Goal: Task Accomplishment & Management: Manage account settings

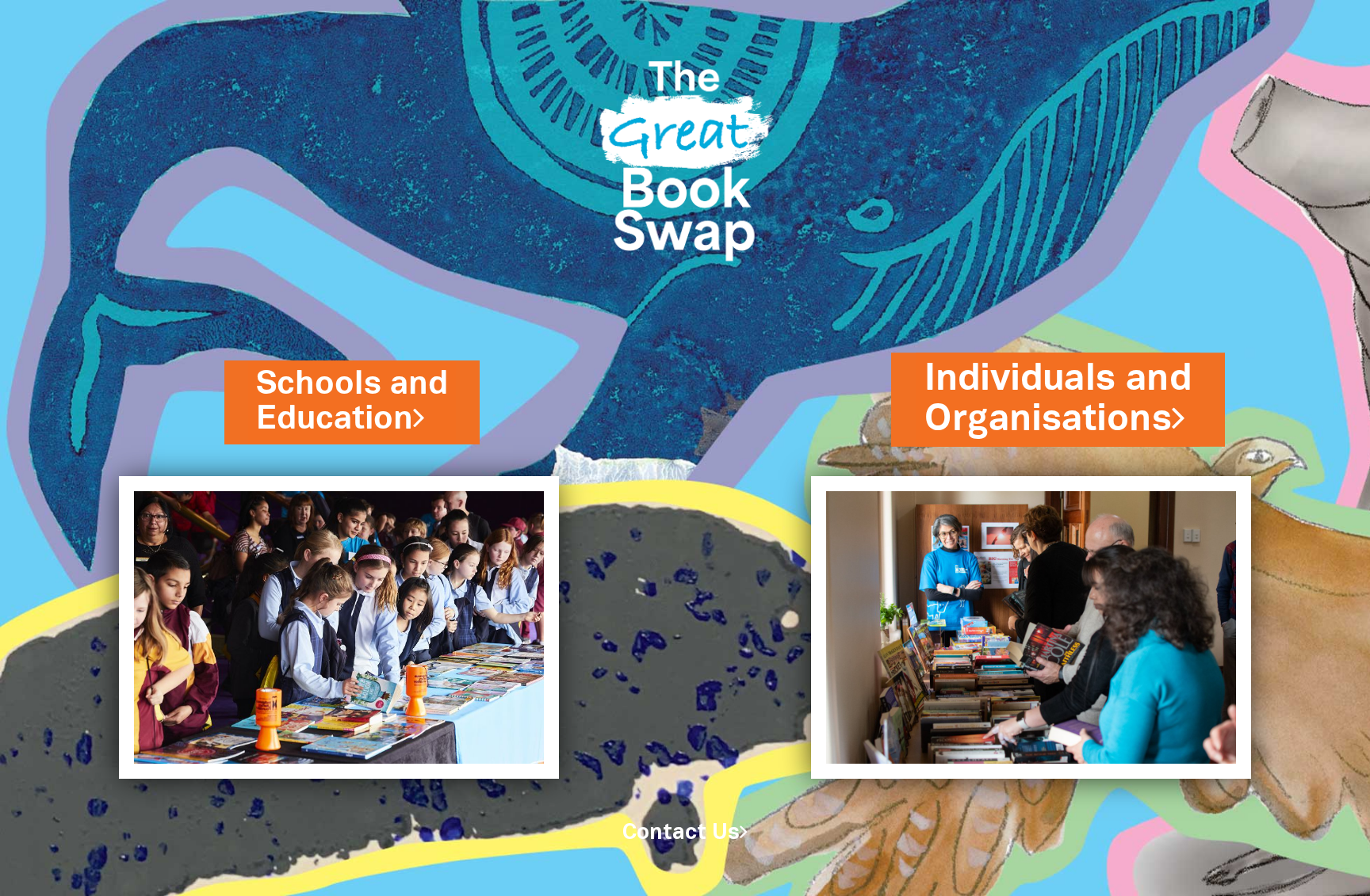
click at [1062, 354] on link "Individuals and Organisations" at bounding box center [1058, 398] width 267 height 90
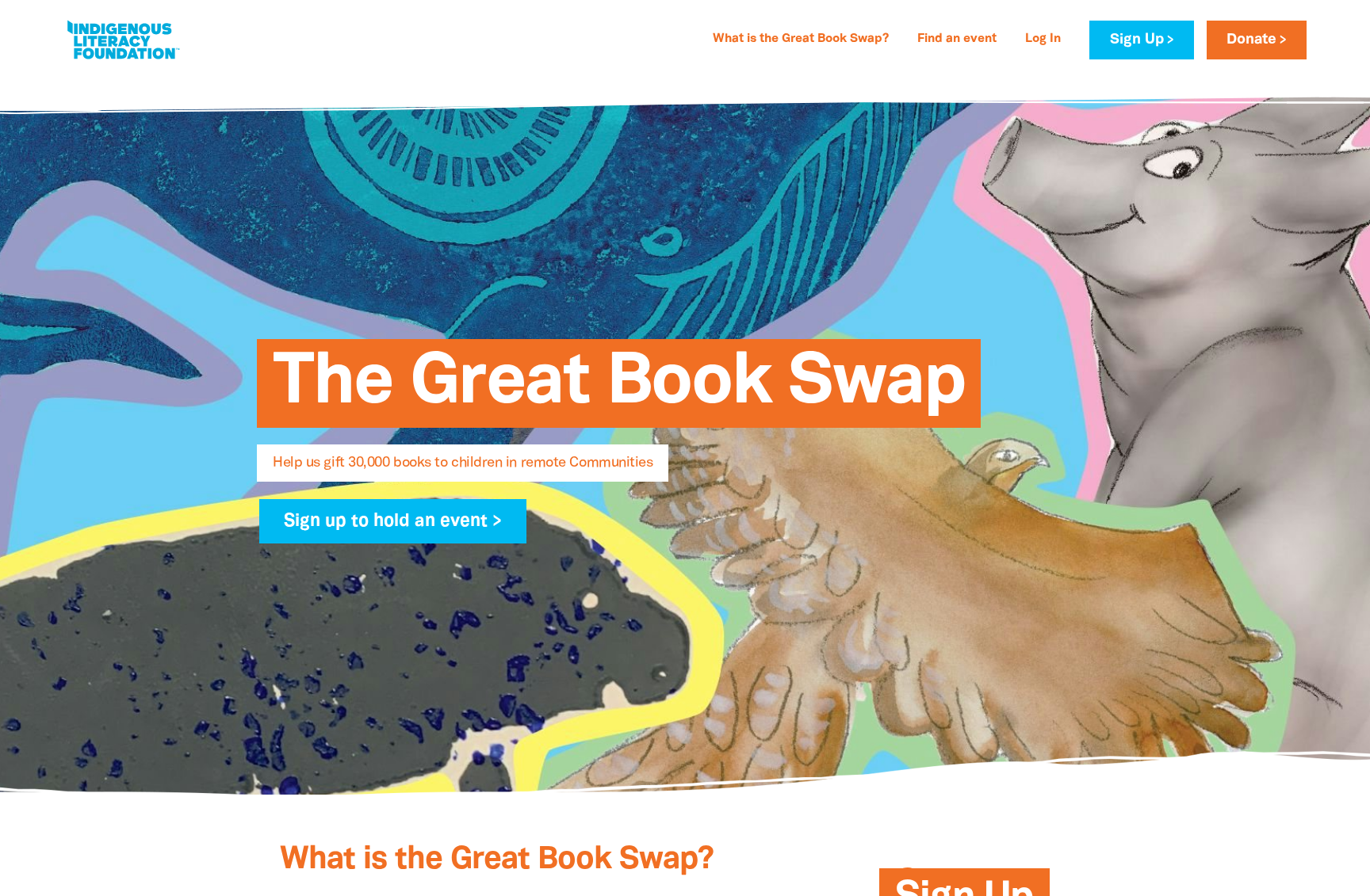
select select "AU"
type input "[EMAIL_ADDRESS][DOMAIN_NAME]"
click at [1050, 36] on link "Log In" at bounding box center [1043, 40] width 54 height 25
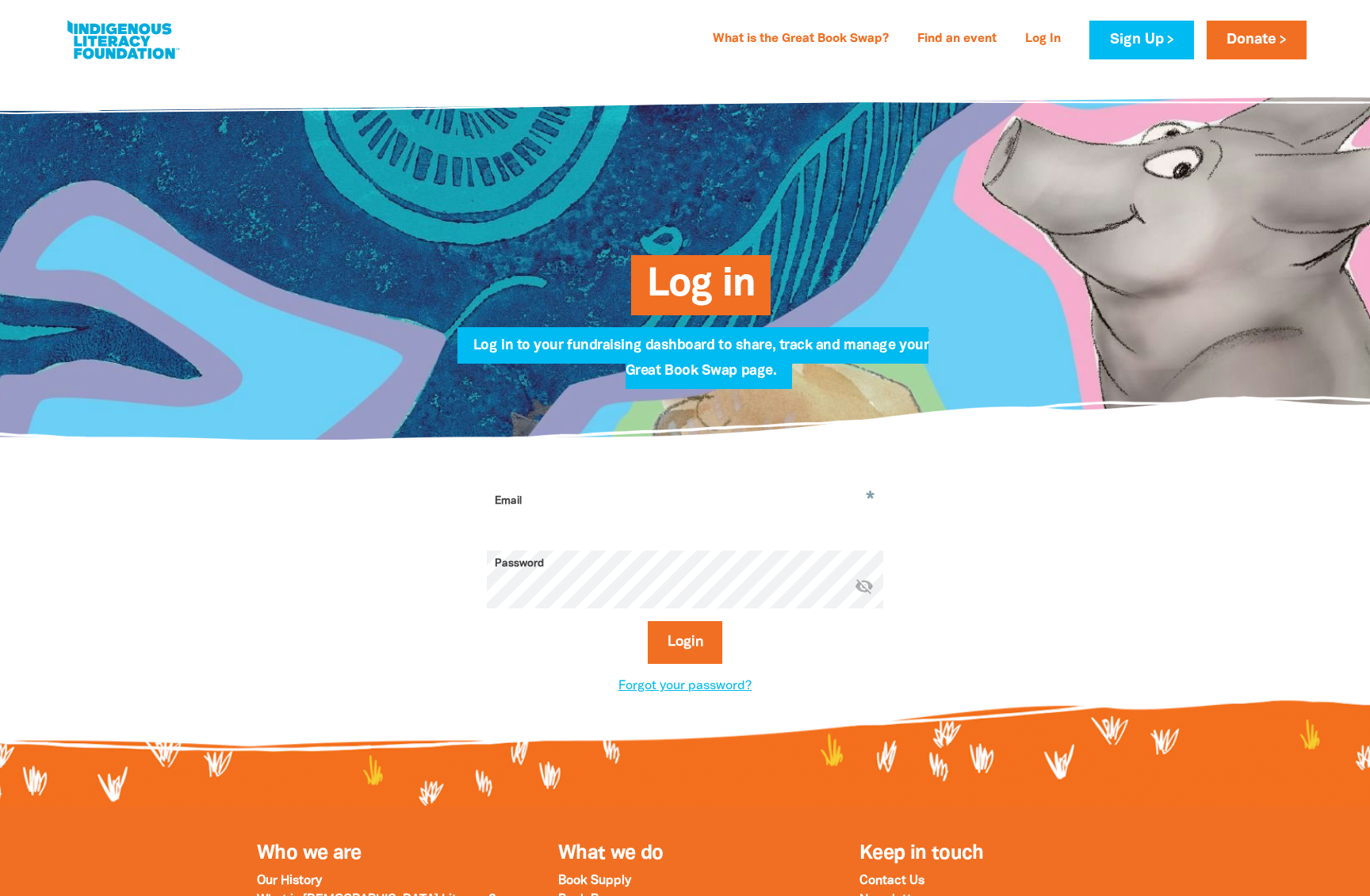
type input "jenniferl@homesnorth.org.au"
click at [865, 593] on icon "visibility_off" at bounding box center [864, 587] width 19 height 19
click at [713, 662] on button "Login" at bounding box center [685, 642] width 76 height 43
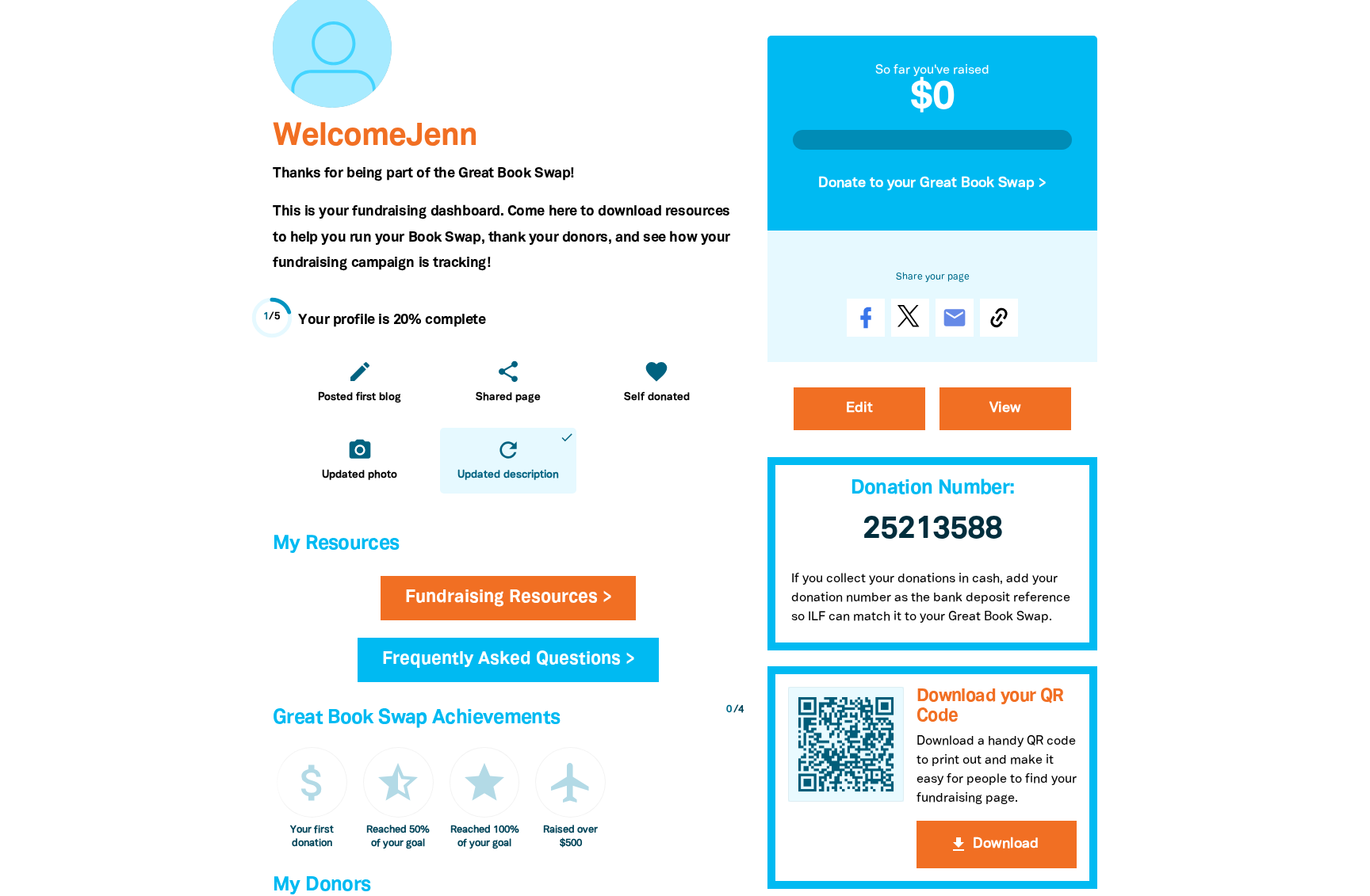
scroll to position [172, 0]
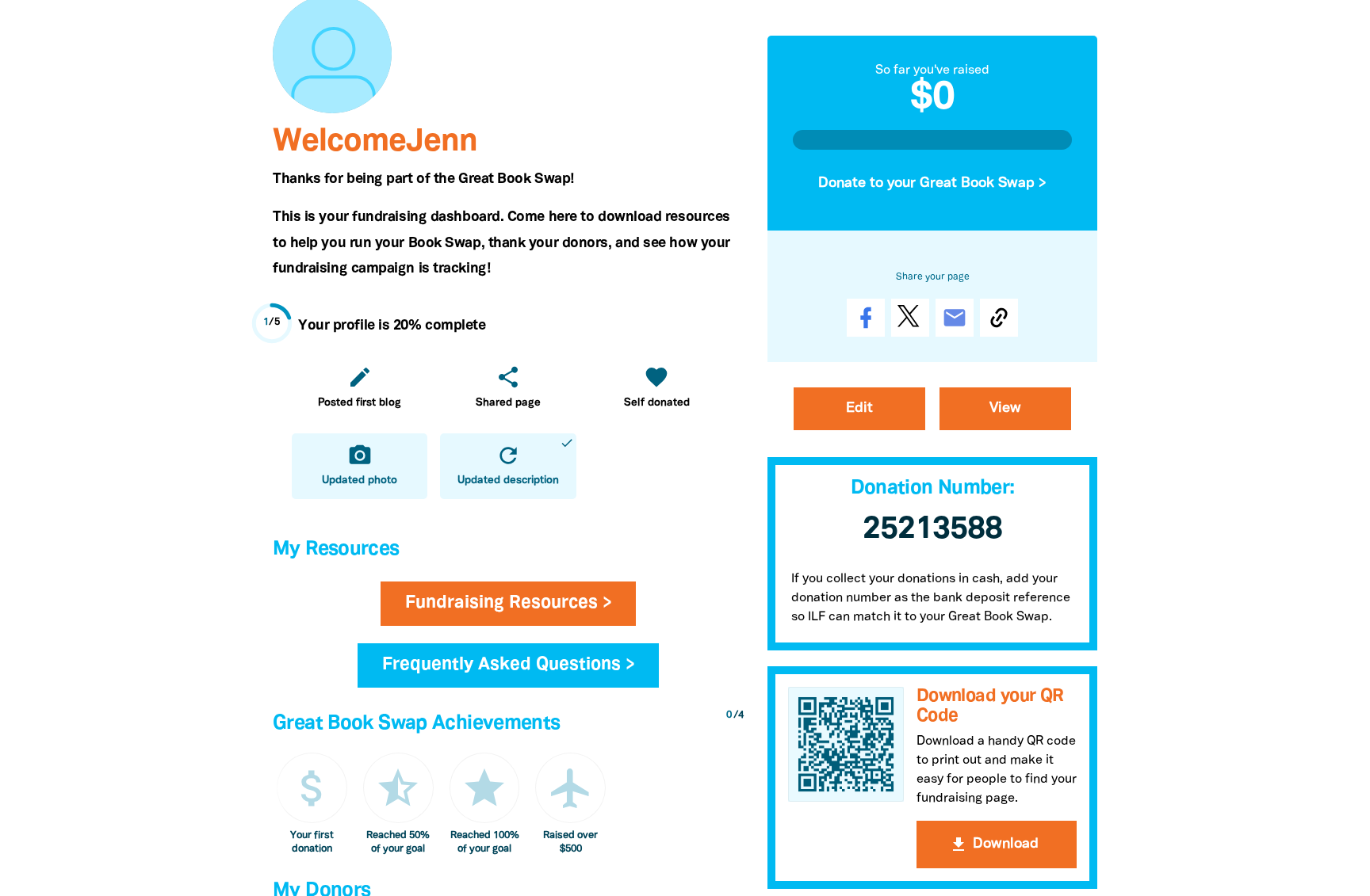
click at [351, 468] on icon "camera_alt" at bounding box center [359, 455] width 25 height 25
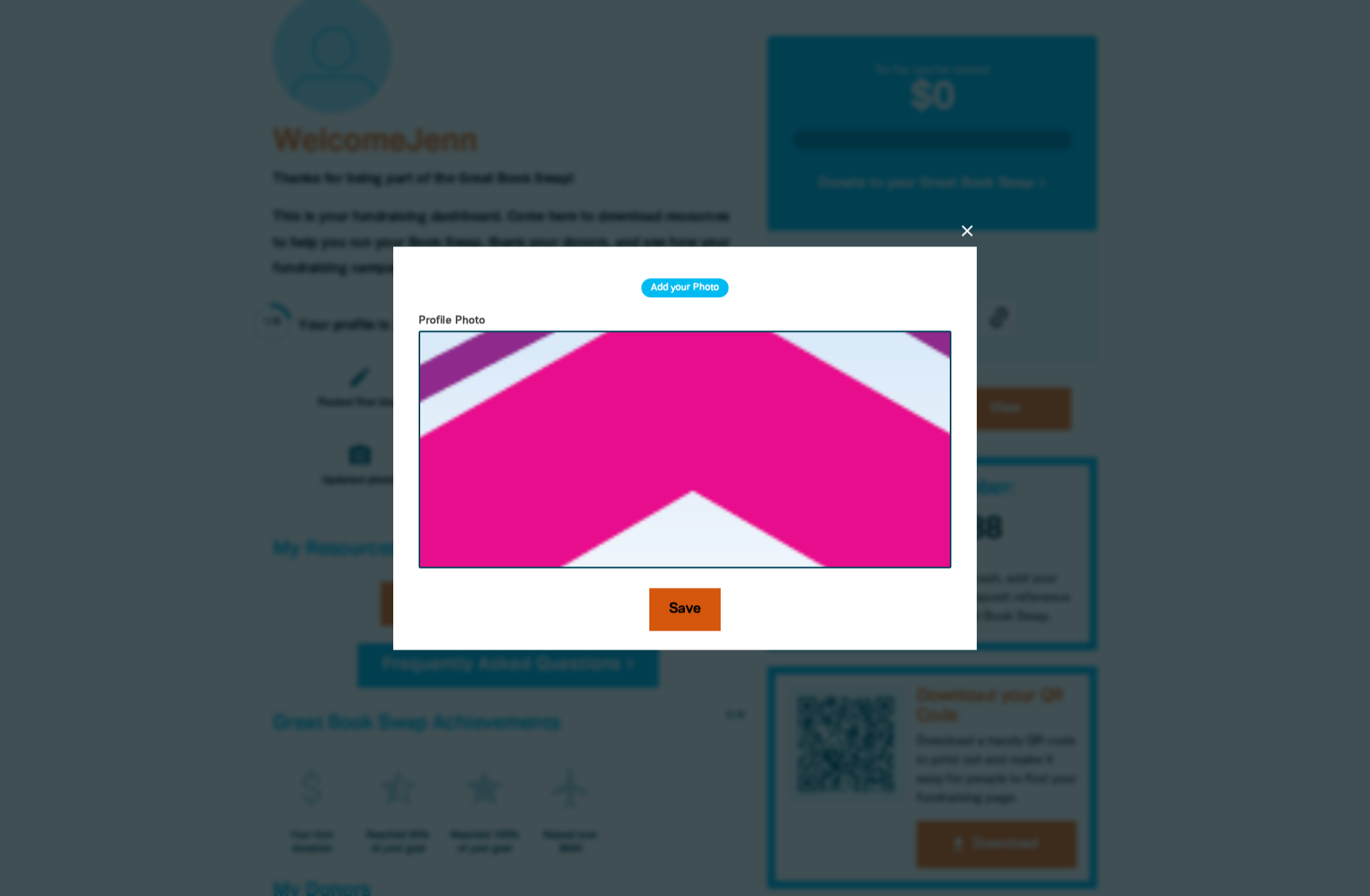
click at [692, 607] on button "Save" at bounding box center [685, 609] width 72 height 43
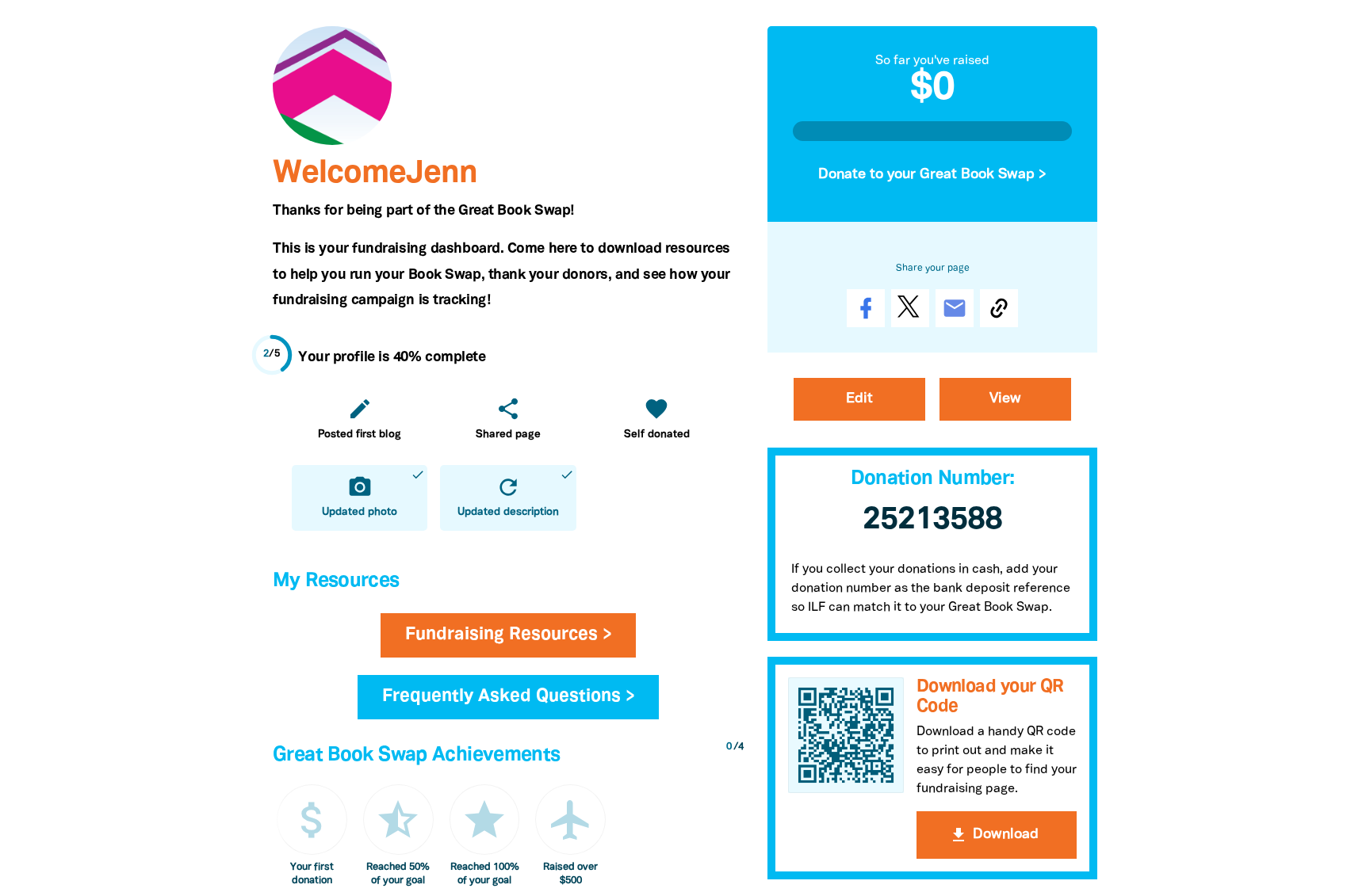
scroll to position [141, 0]
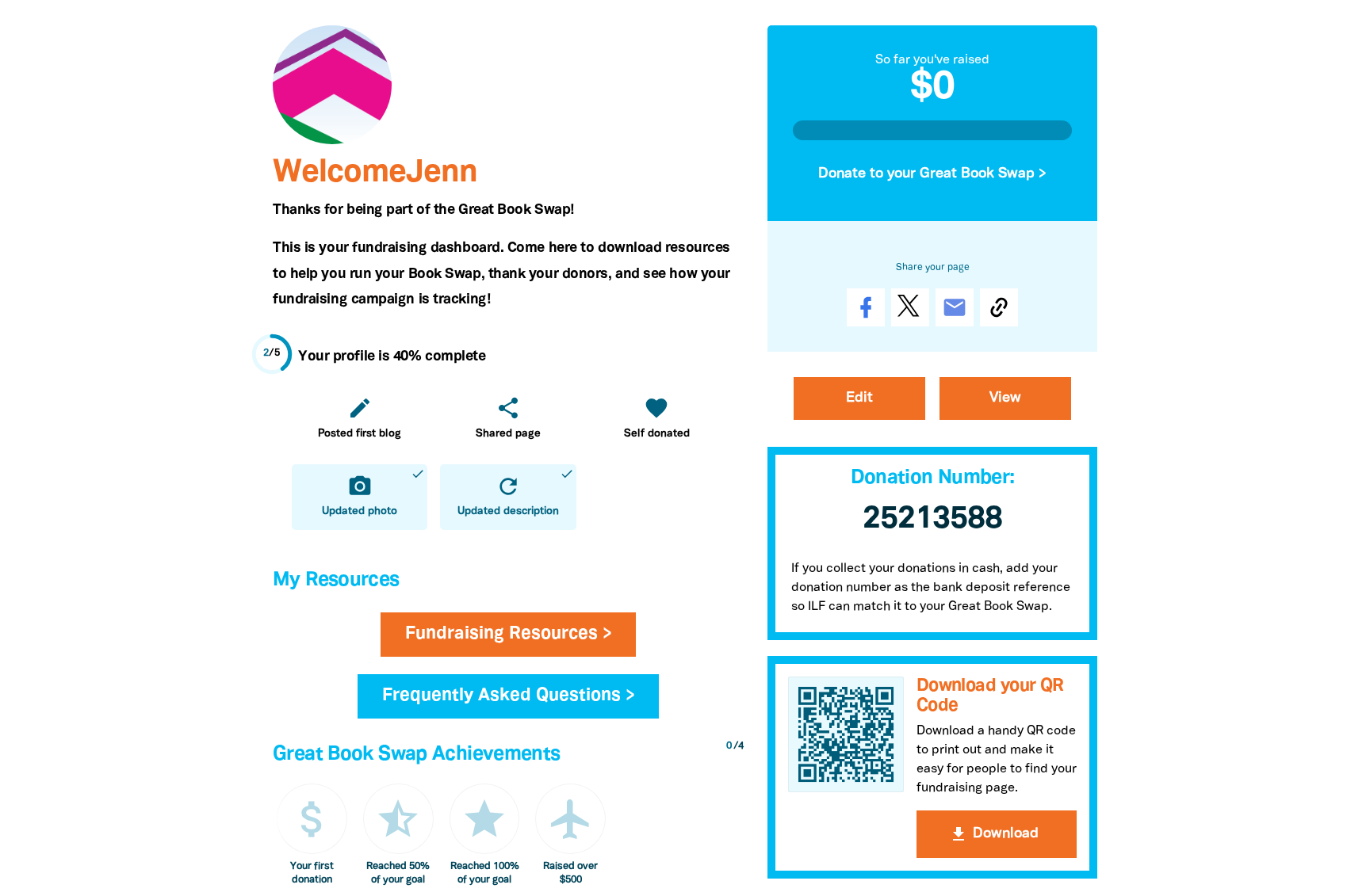
click at [508, 499] on icon "refresh" at bounding box center [508, 486] width 25 height 25
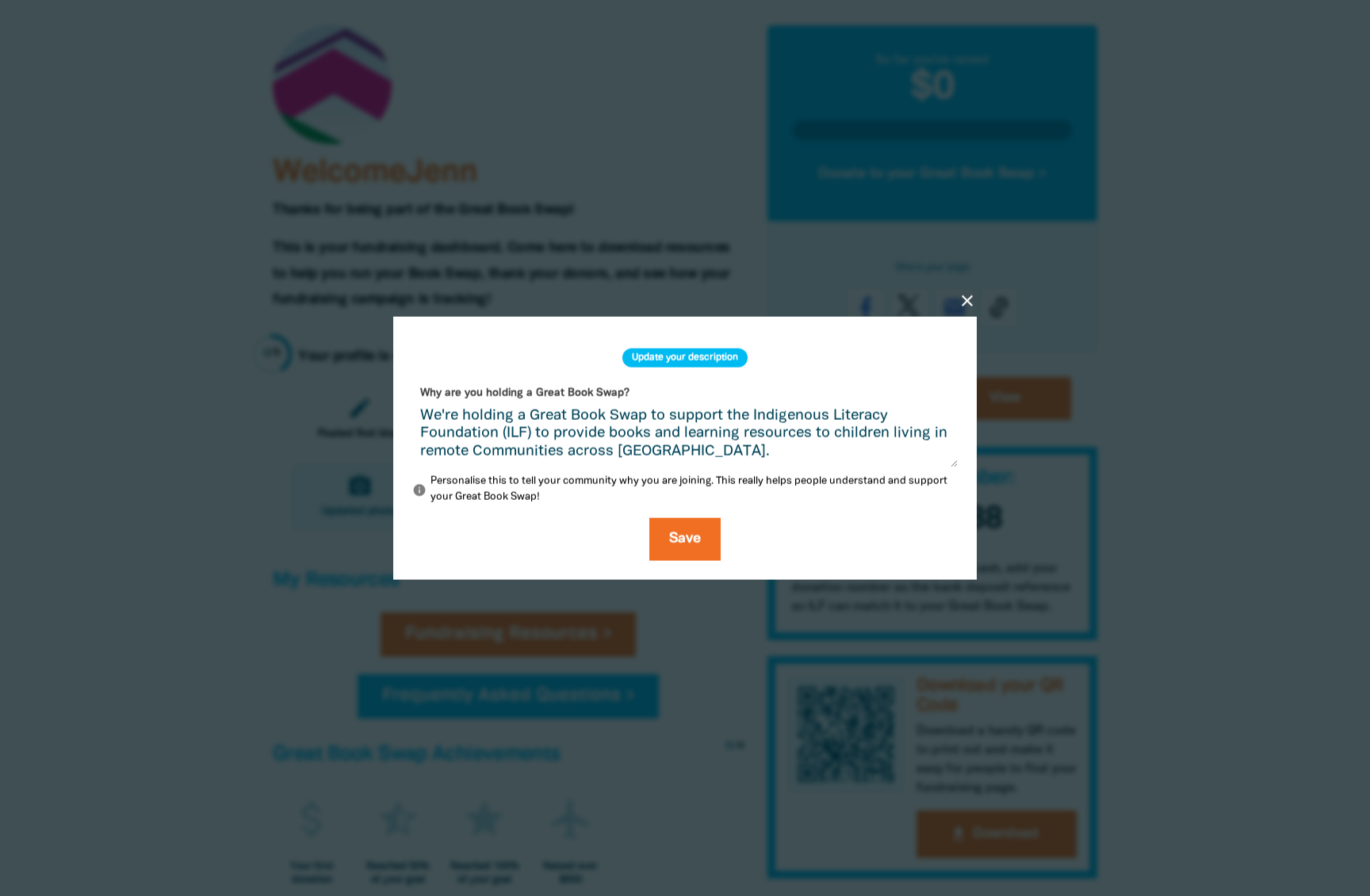
click at [704, 353] on h2 "Update your description" at bounding box center [684, 357] width 125 height 19
click at [420, 414] on textarea "We're holding a Great Book Swap to support the Indigenous Literacy Foundation (…" at bounding box center [684, 437] width 545 height 59
paste textarea "We’re excited to host The Great Homes North Book Swap in celebration of Aborigi…"
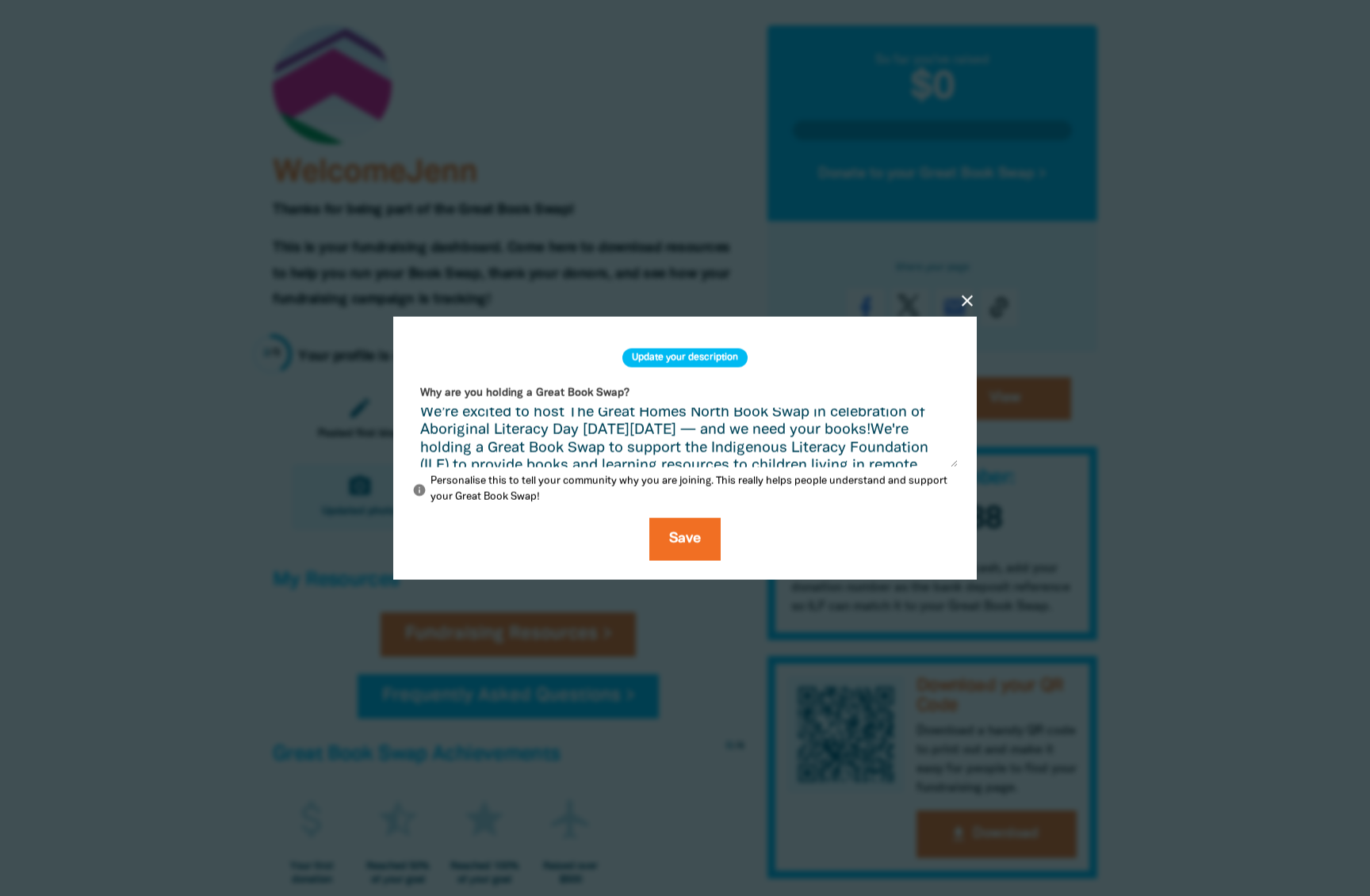
click at [464, 412] on textarea "We’re excited to host The Great Homes North Book Swap in celebration of Aborigi…" at bounding box center [684, 437] width 545 height 59
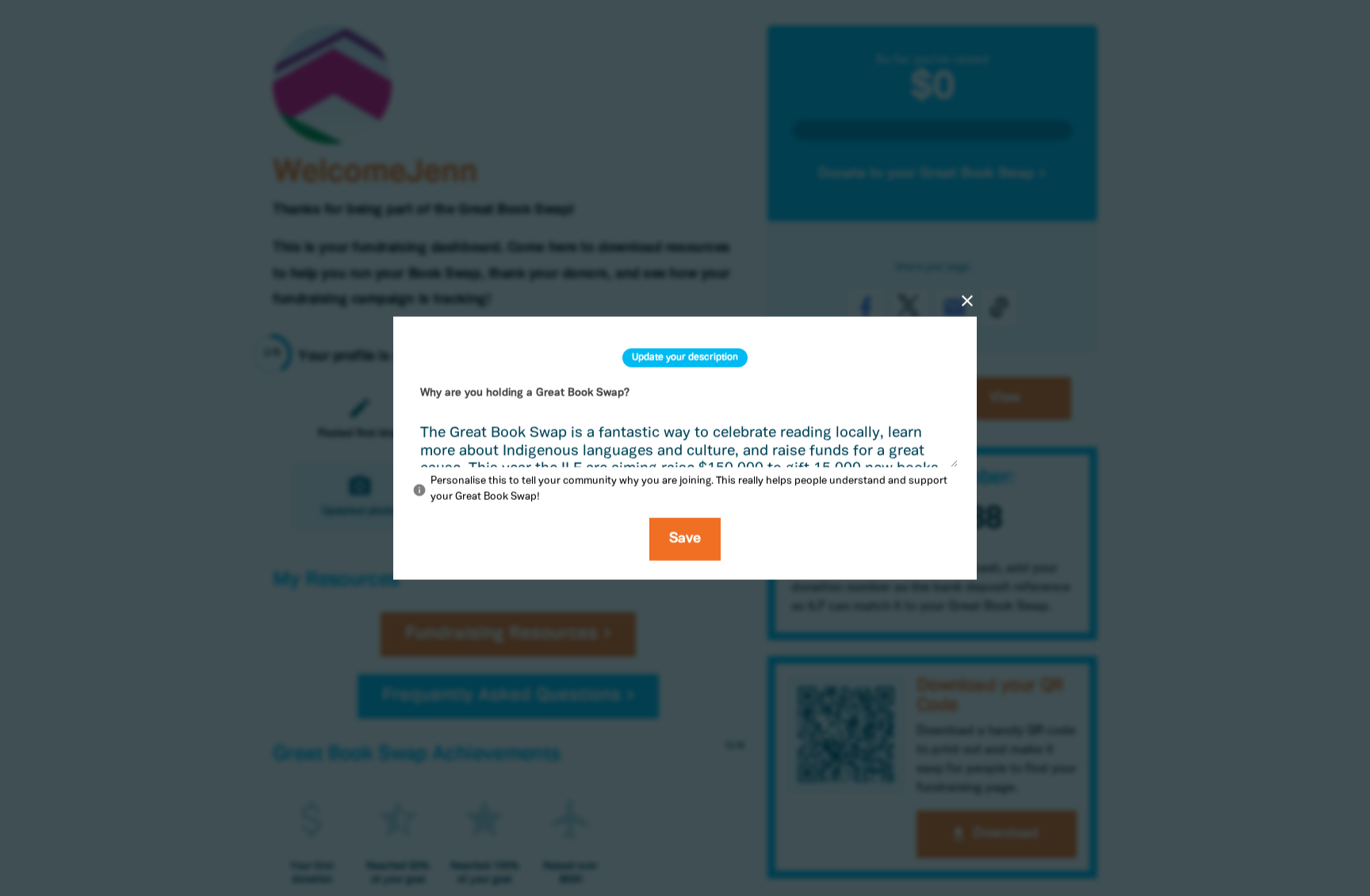
drag, startPoint x: 784, startPoint y: 434, endPoint x: 496, endPoint y: 436, distance: 288.0
click at [496, 436] on textarea "We're excited to host The Great Homes North Book Swap in celebration of Aborigi…" at bounding box center [684, 437] width 545 height 59
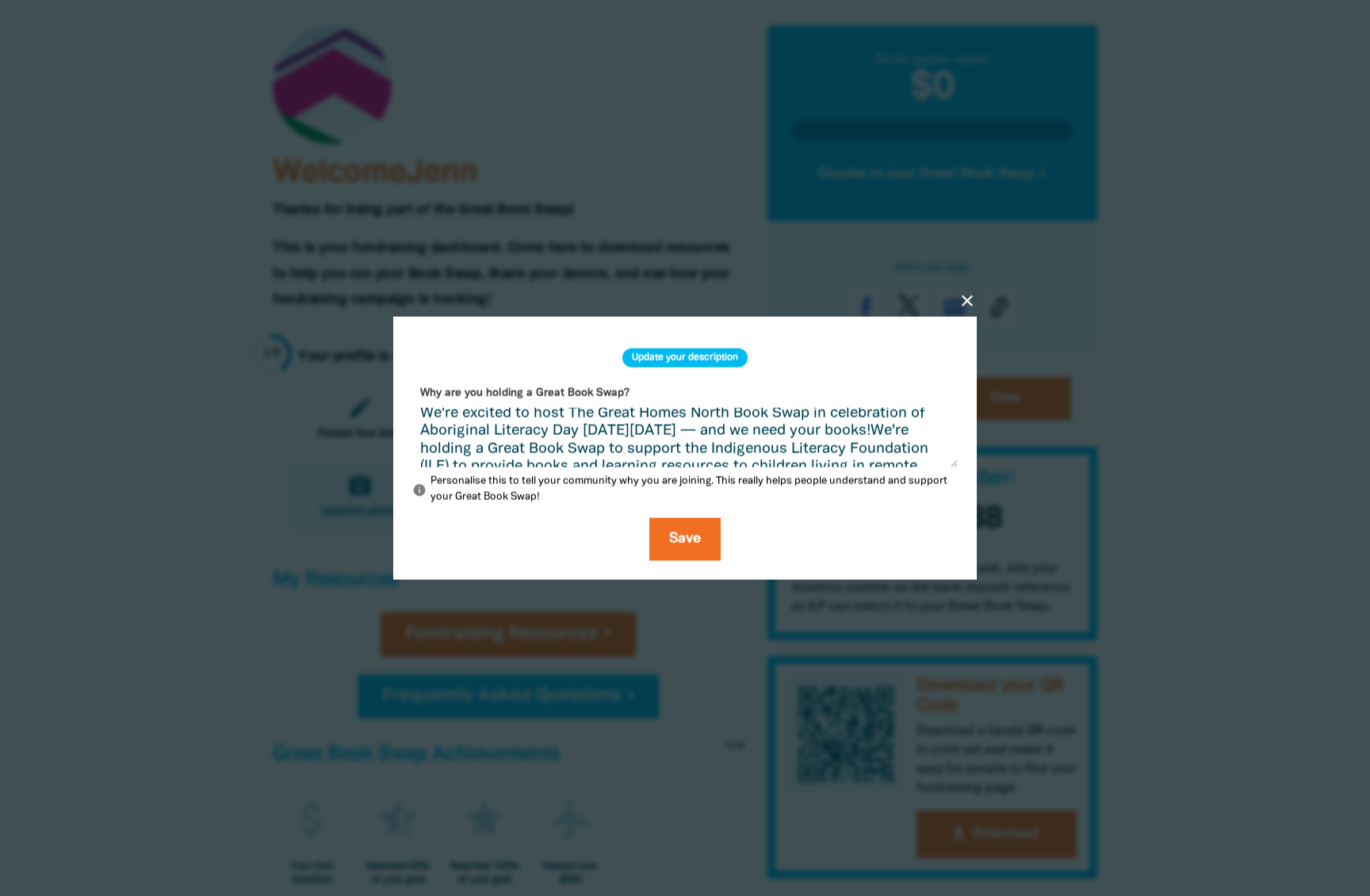
scroll to position [6, 0]
drag, startPoint x: 468, startPoint y: 454, endPoint x: 521, endPoint y: 458, distance: 53.2
click at [468, 454] on textarea "We're excited to host The Great Homes North Book Swap in celebration of Aborigi…" at bounding box center [684, 437] width 545 height 59
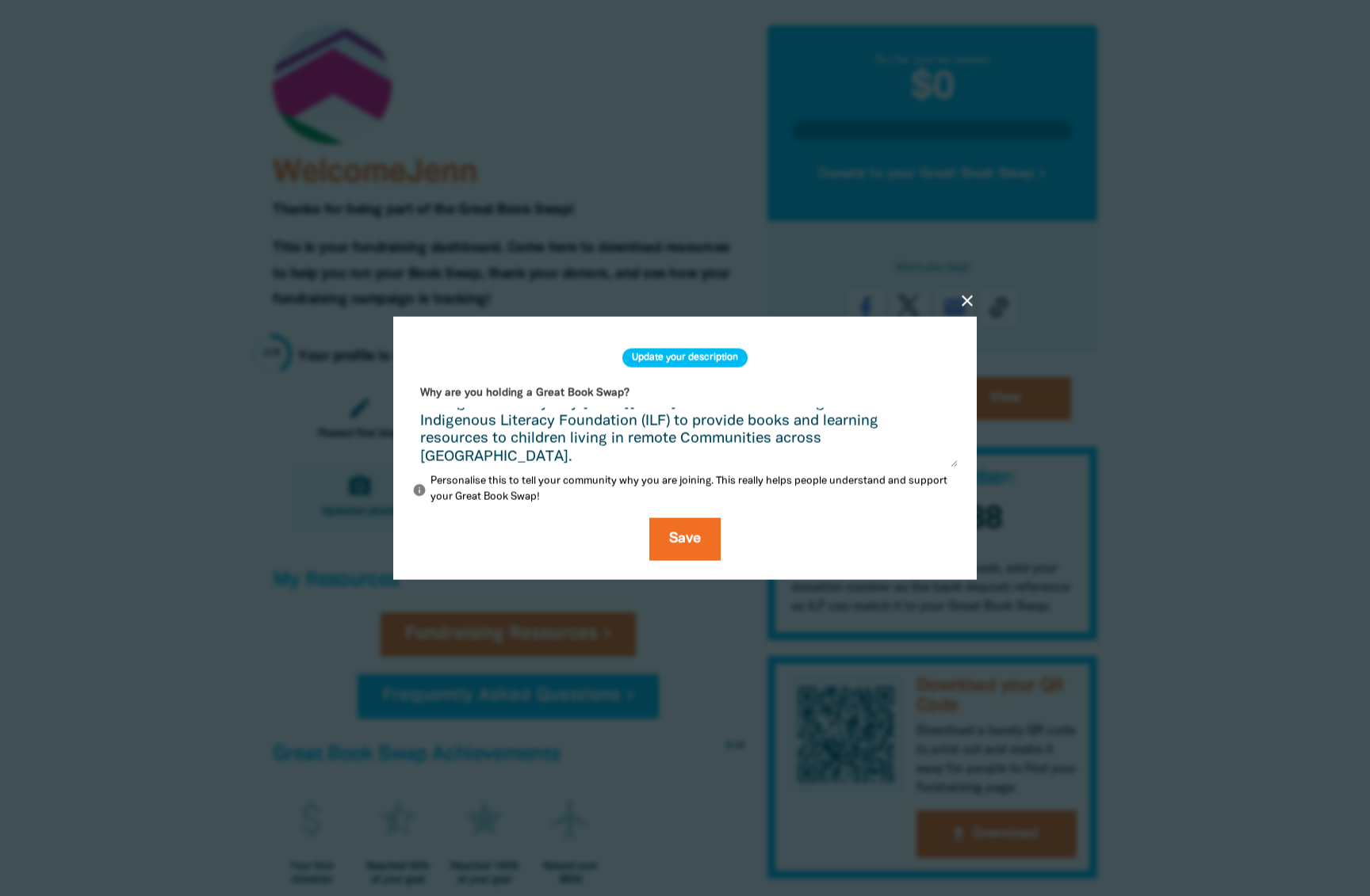
click at [931, 452] on textarea "We're excited to host The Great Homes North Book Swap in celebration of Aborigi…" at bounding box center [684, 437] width 545 height 59
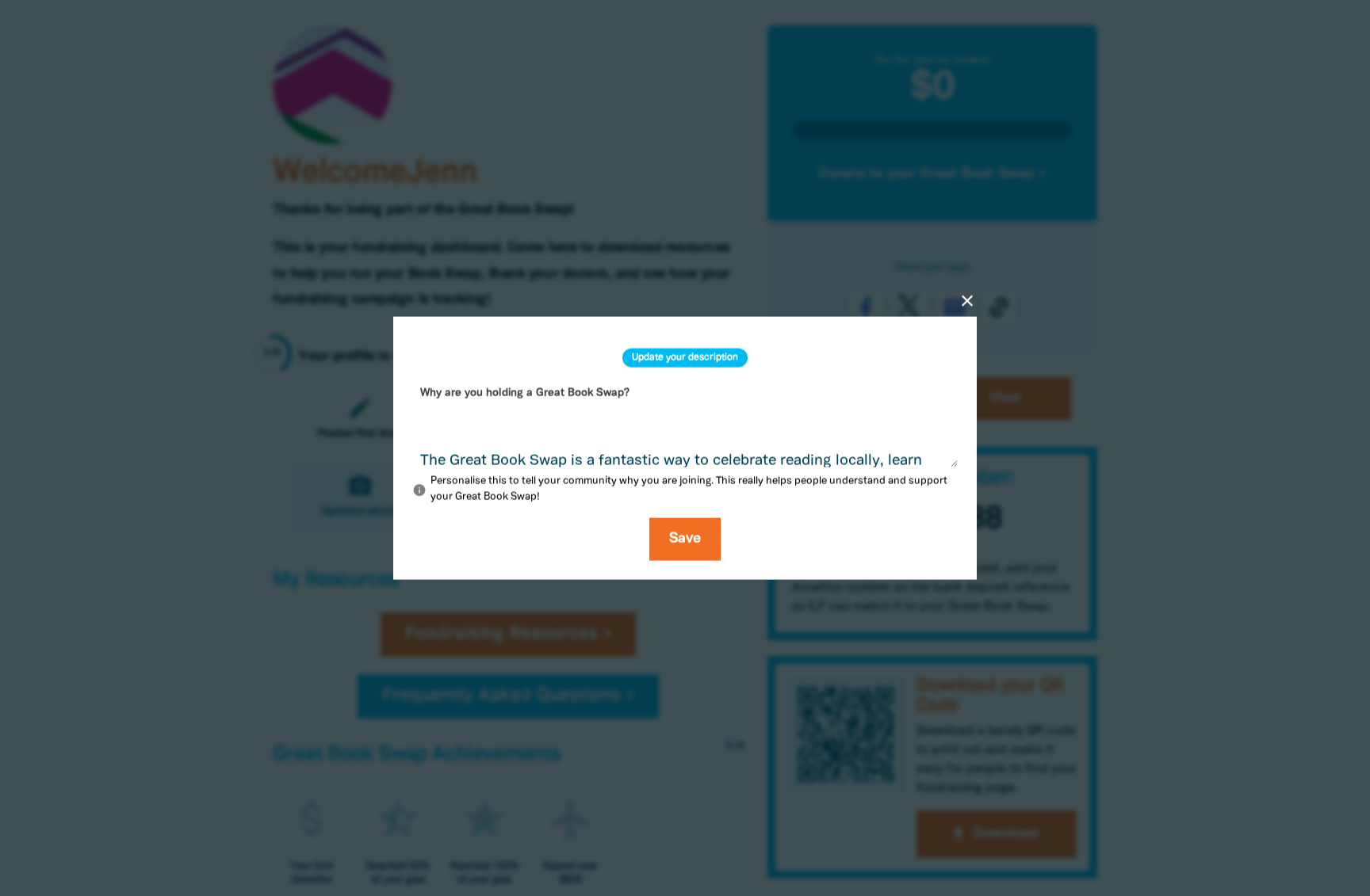
scroll to position [138, 0]
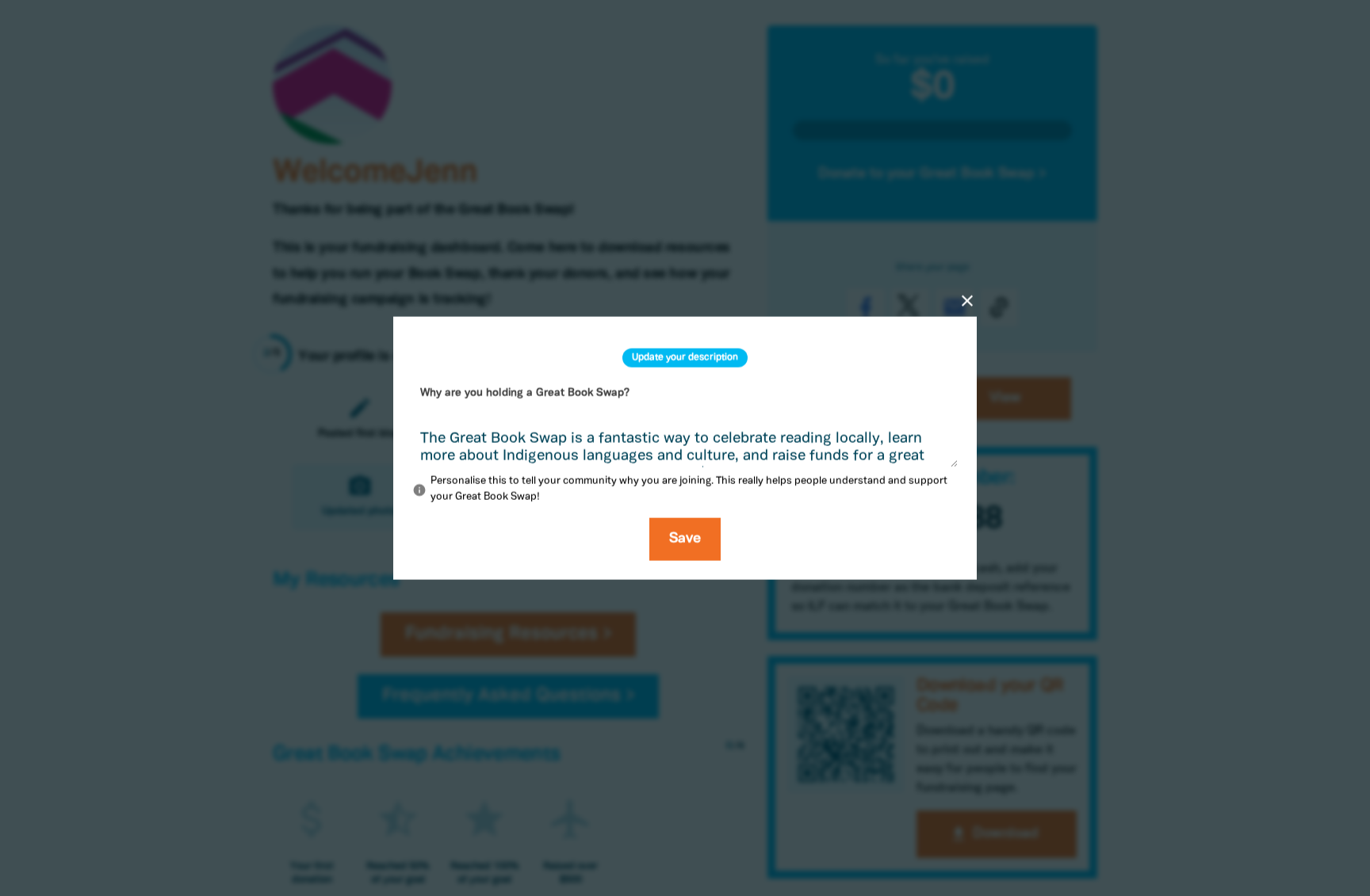
click at [810, 455] on textarea "We're excited to host The Great Homes North Book Swap in celebration of Aborigi…" at bounding box center [684, 437] width 545 height 59
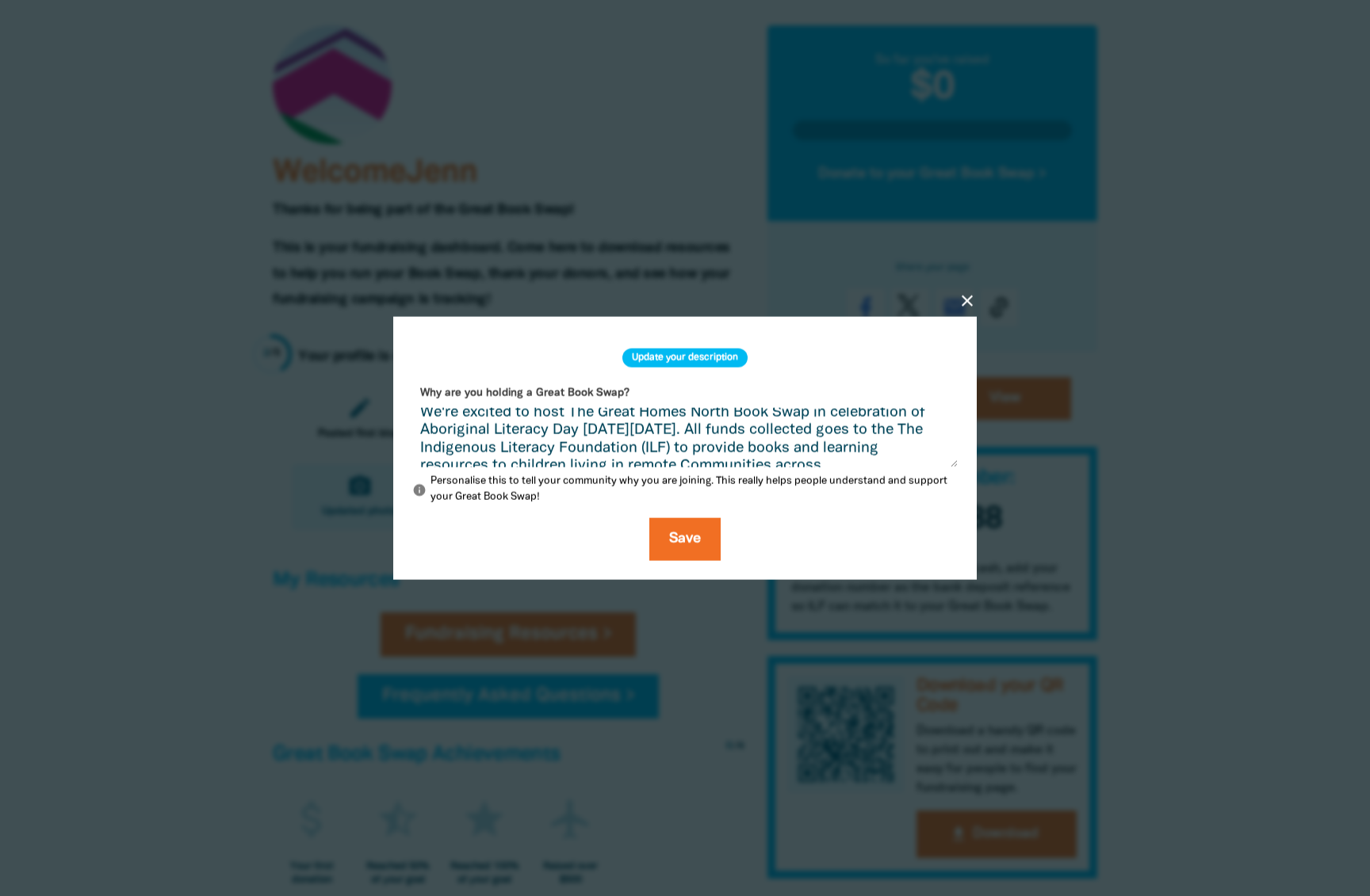
scroll to position [0, 0]
click at [791, 437] on textarea "We're excited to host The Great Homes North Book Swap in celebration of Aborigi…" at bounding box center [684, 437] width 545 height 59
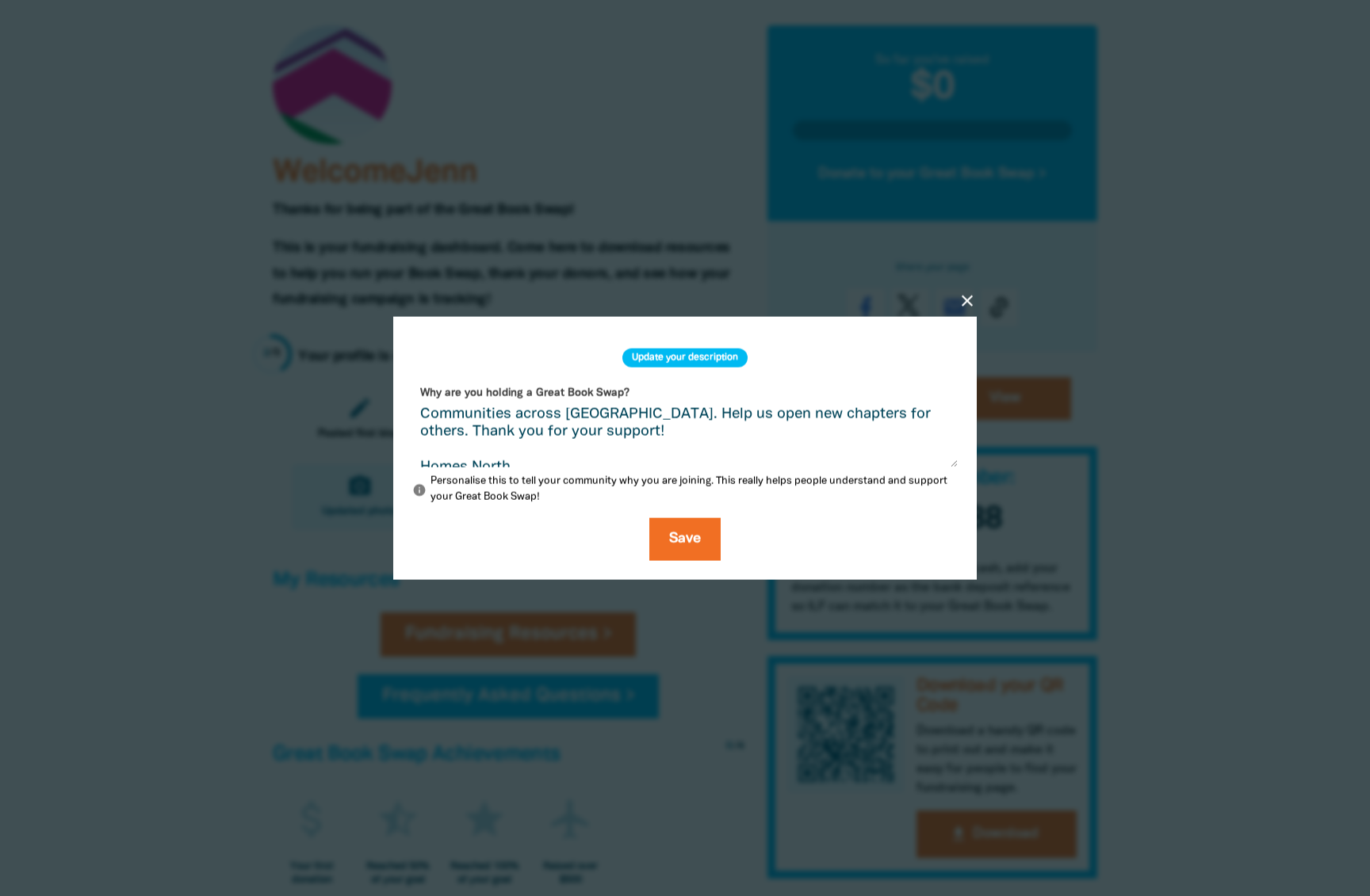
scroll to position [92, 0]
drag, startPoint x: 636, startPoint y: 434, endPoint x: 666, endPoint y: 439, distance: 30.4
click at [636, 434] on textarea "We're excited to host The Great Homes North Book Swap in celebration of Aborigi…" at bounding box center [684, 437] width 545 height 59
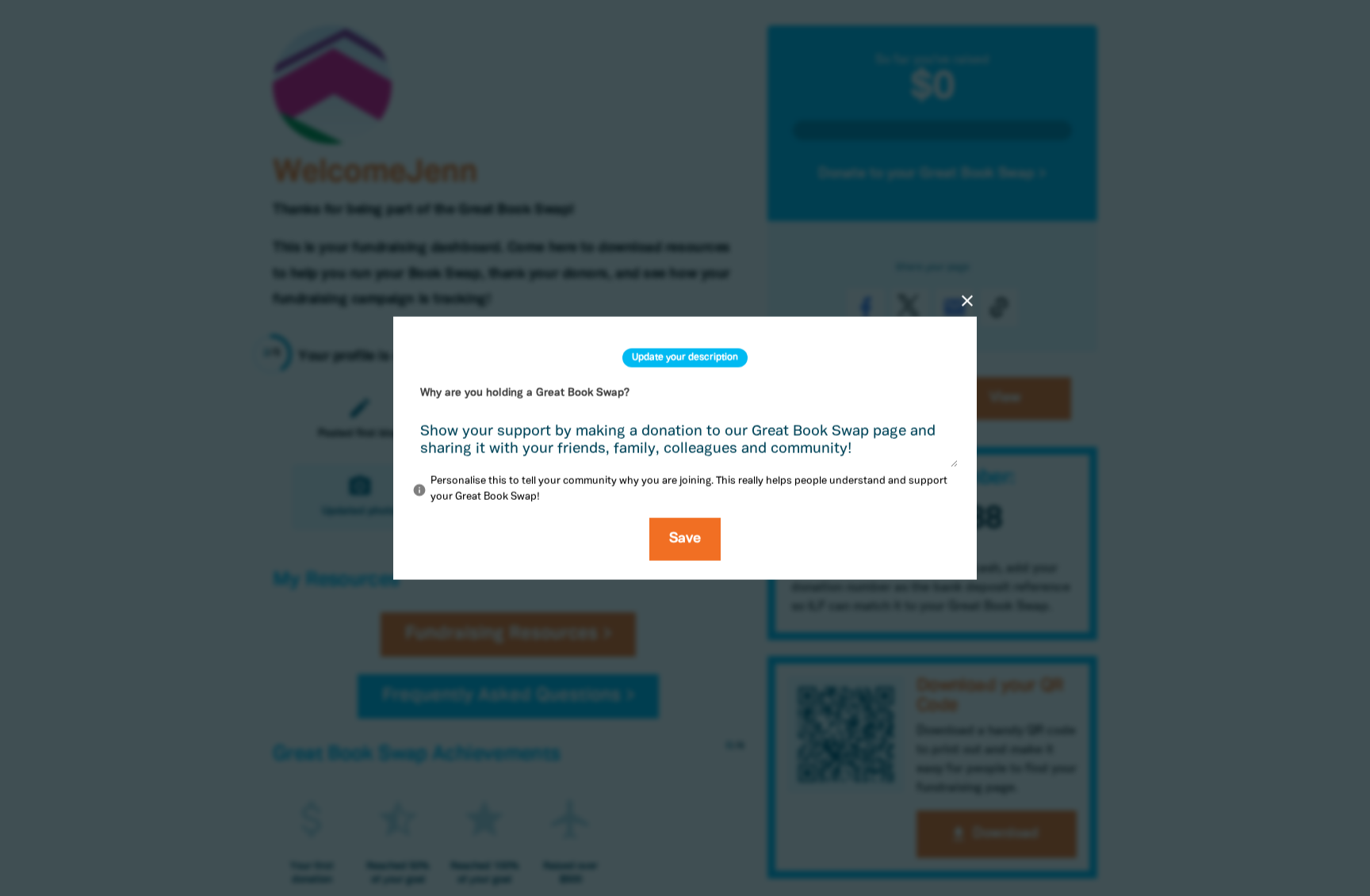
scroll to position [350, 0]
drag, startPoint x: 459, startPoint y: 428, endPoint x: 896, endPoint y: 456, distance: 437.9
click at [896, 456] on textarea "We're excited to host The Great Homes North Book Swap in celebration of Aborigi…" at bounding box center [684, 437] width 545 height 59
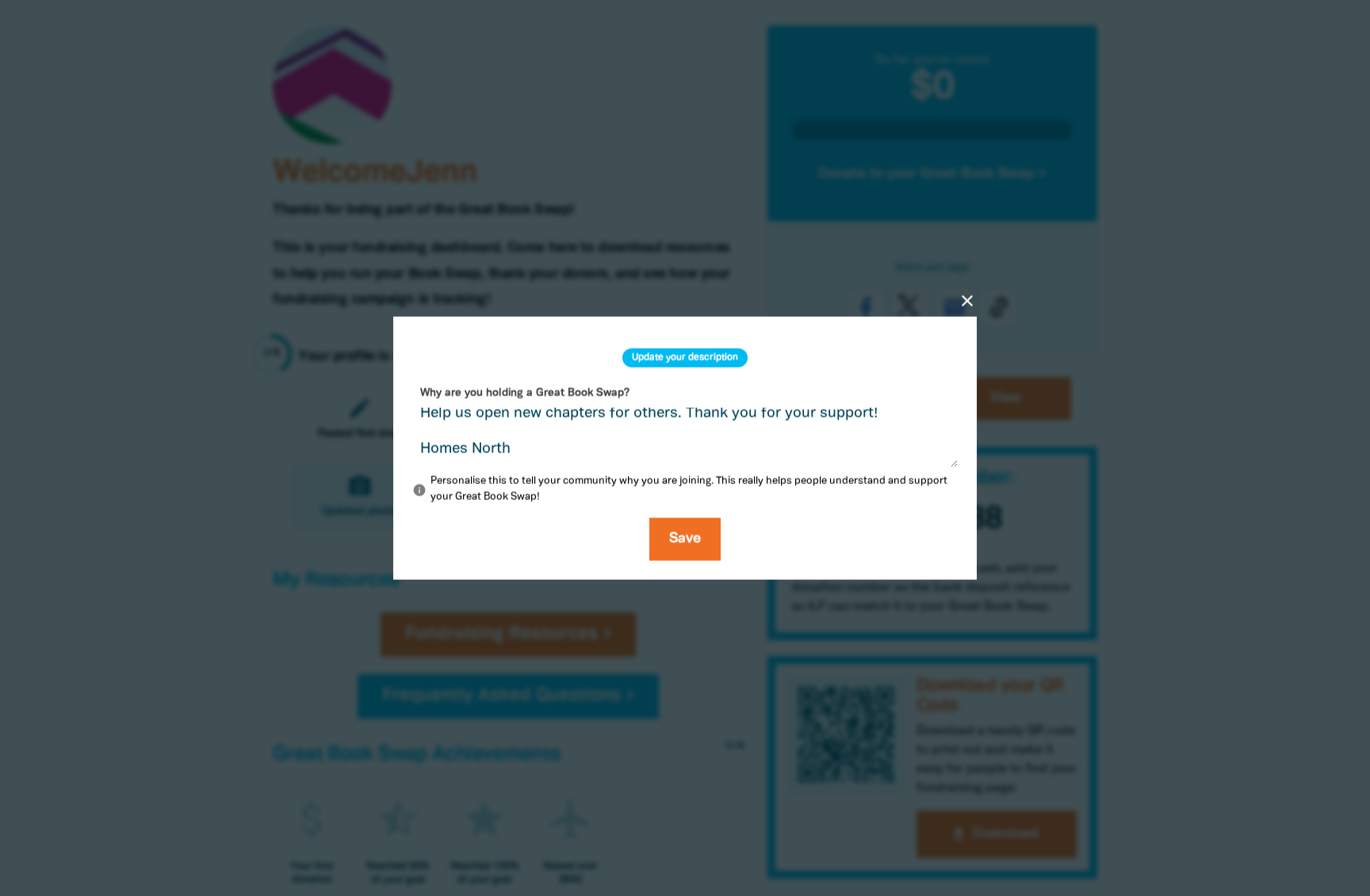
scroll to position [136, 0]
type textarea "We're excited to host The Great Homes North Book Swap in celebration of Aborigi…"
click at [698, 534] on button "Save" at bounding box center [685, 540] width 72 height 43
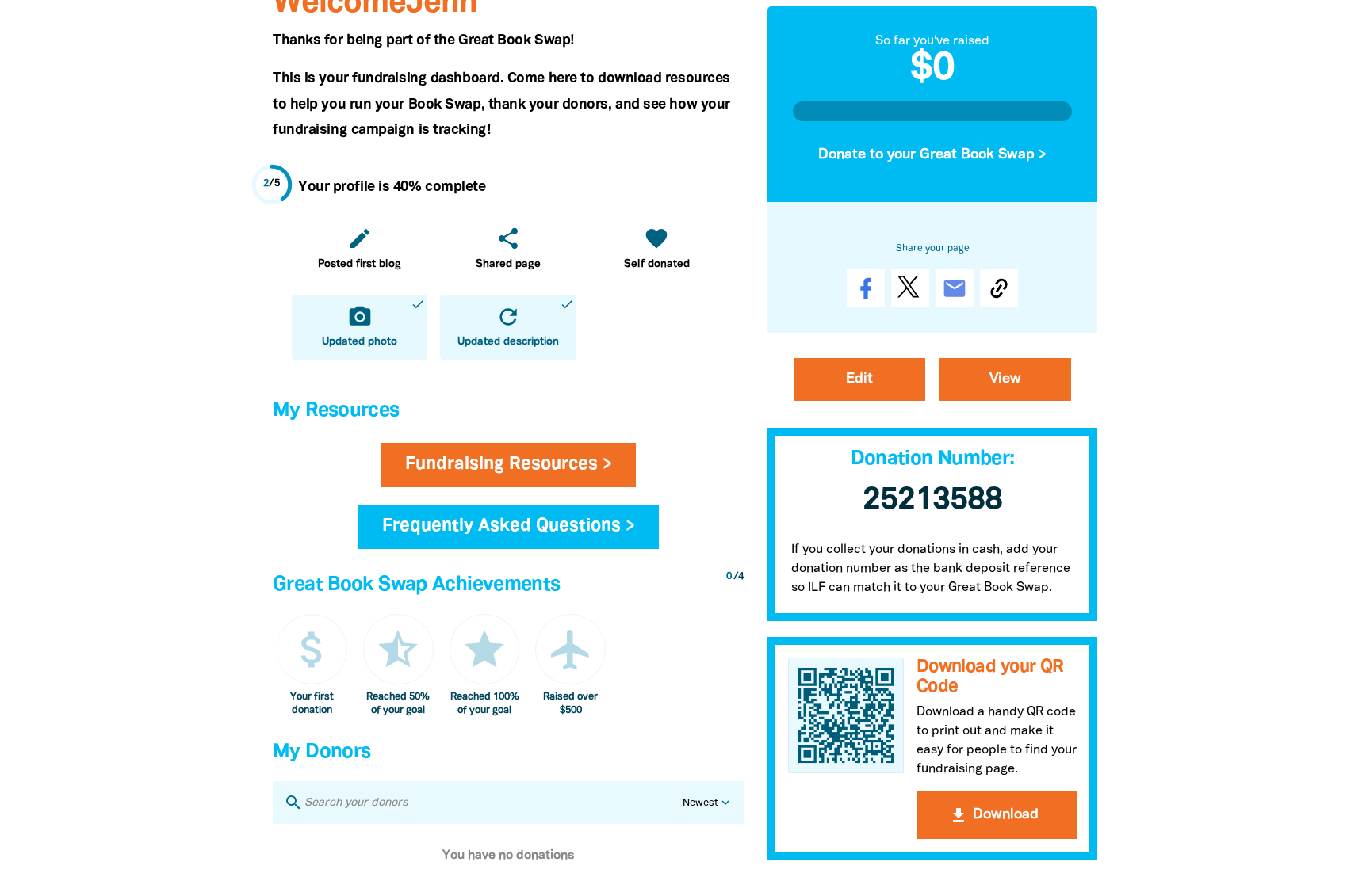
scroll to position [412, 0]
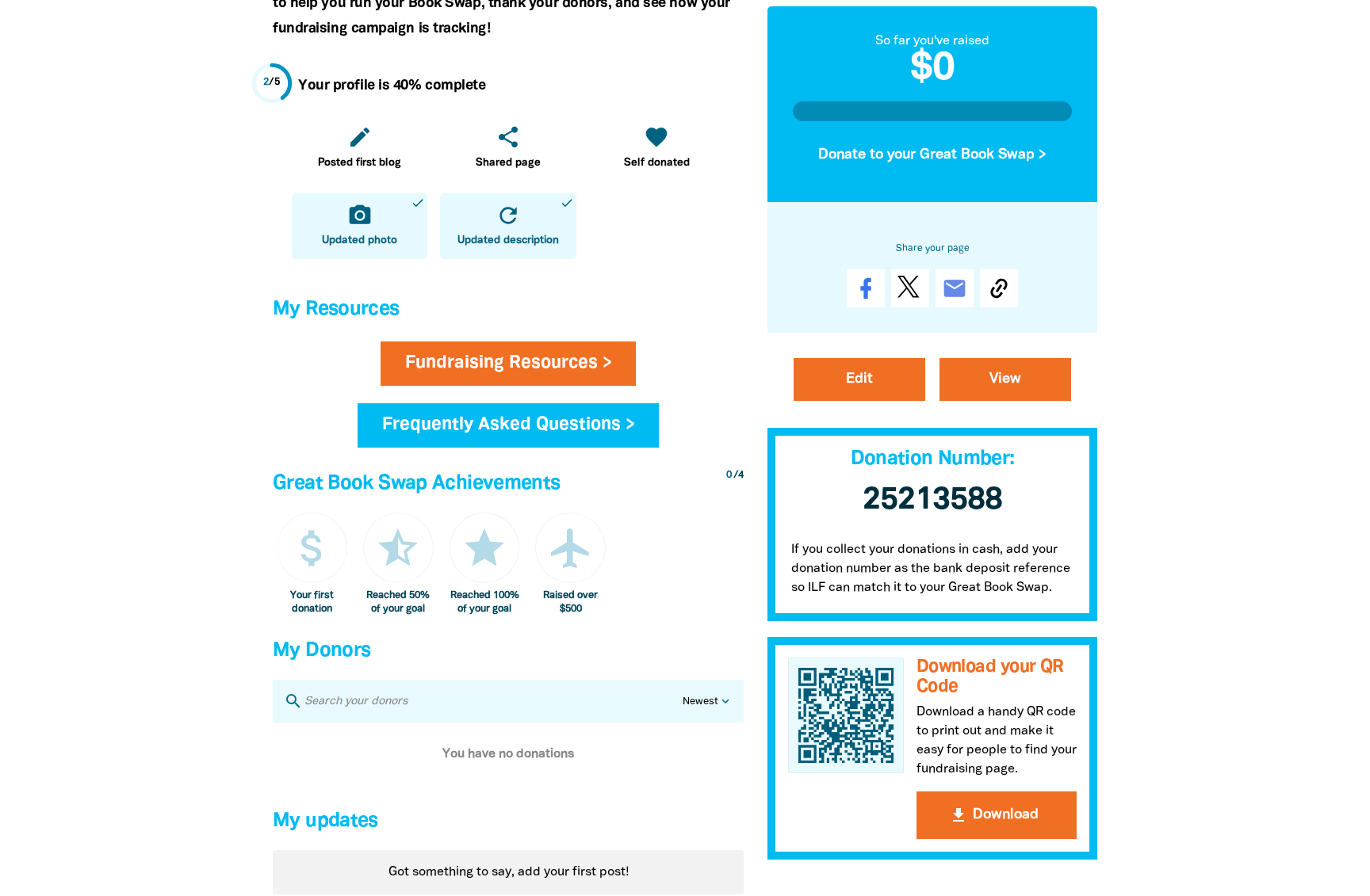
click at [512, 229] on icon "refresh" at bounding box center [508, 215] width 25 height 25
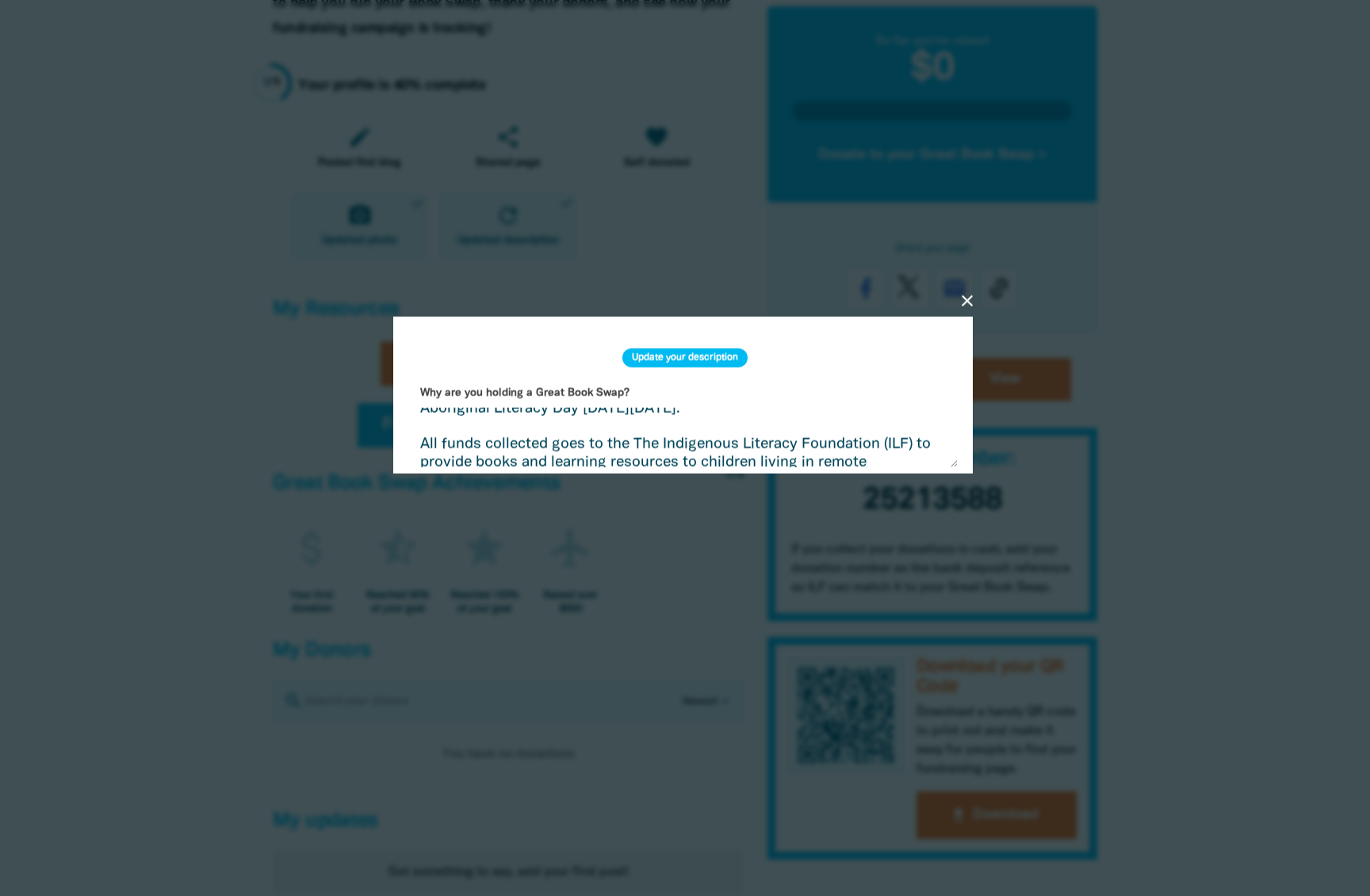
scroll to position [0, 0]
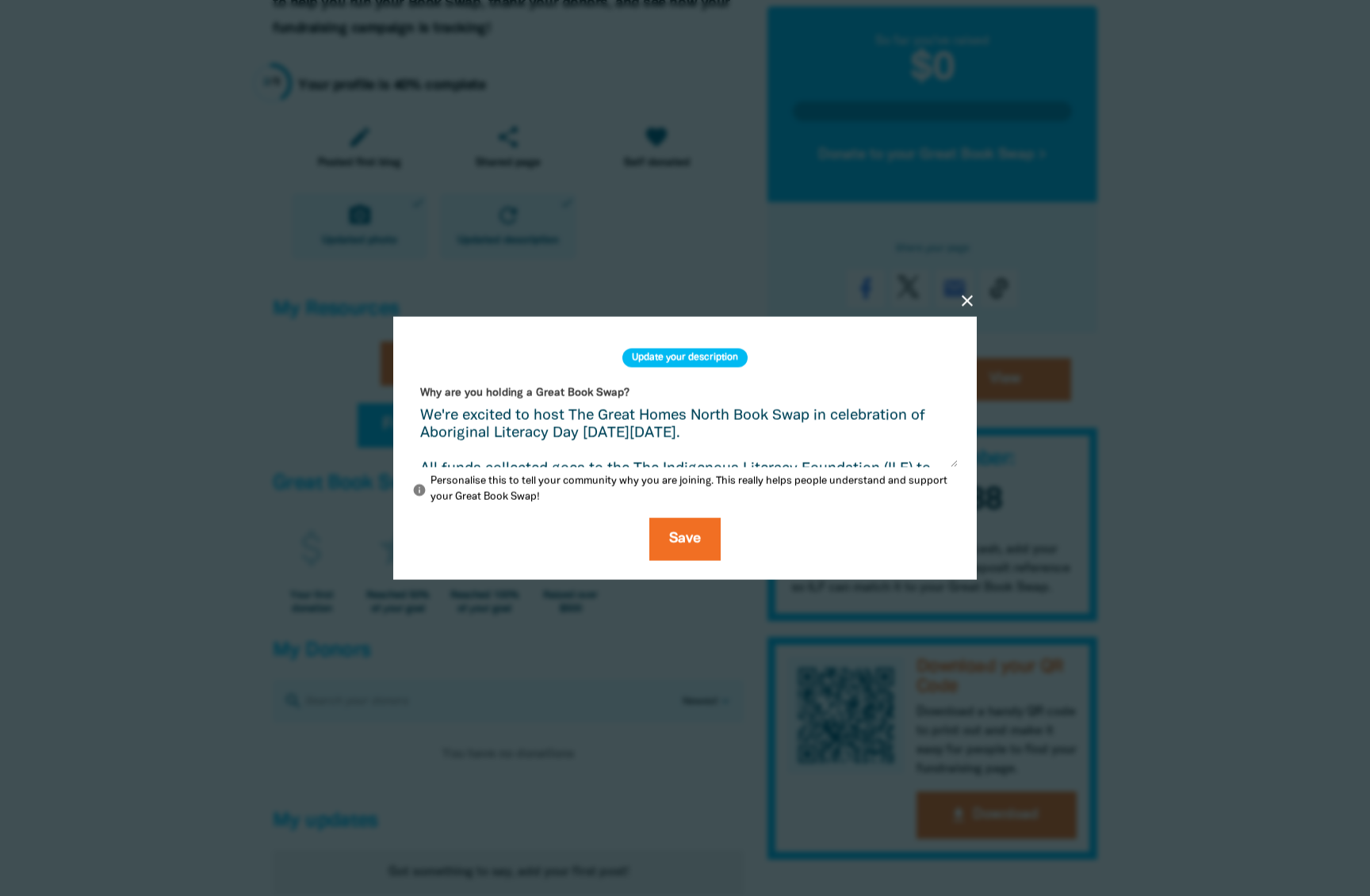
click at [468, 439] on textarea "We're excited to host The Great Homes North Book Swap in celebration of Aborigi…" at bounding box center [684, 437] width 545 height 59
type textarea "We're excited to host The Great Homes North Book Swap in celebration of Indigen…"
click at [687, 536] on button "Save" at bounding box center [685, 540] width 72 height 43
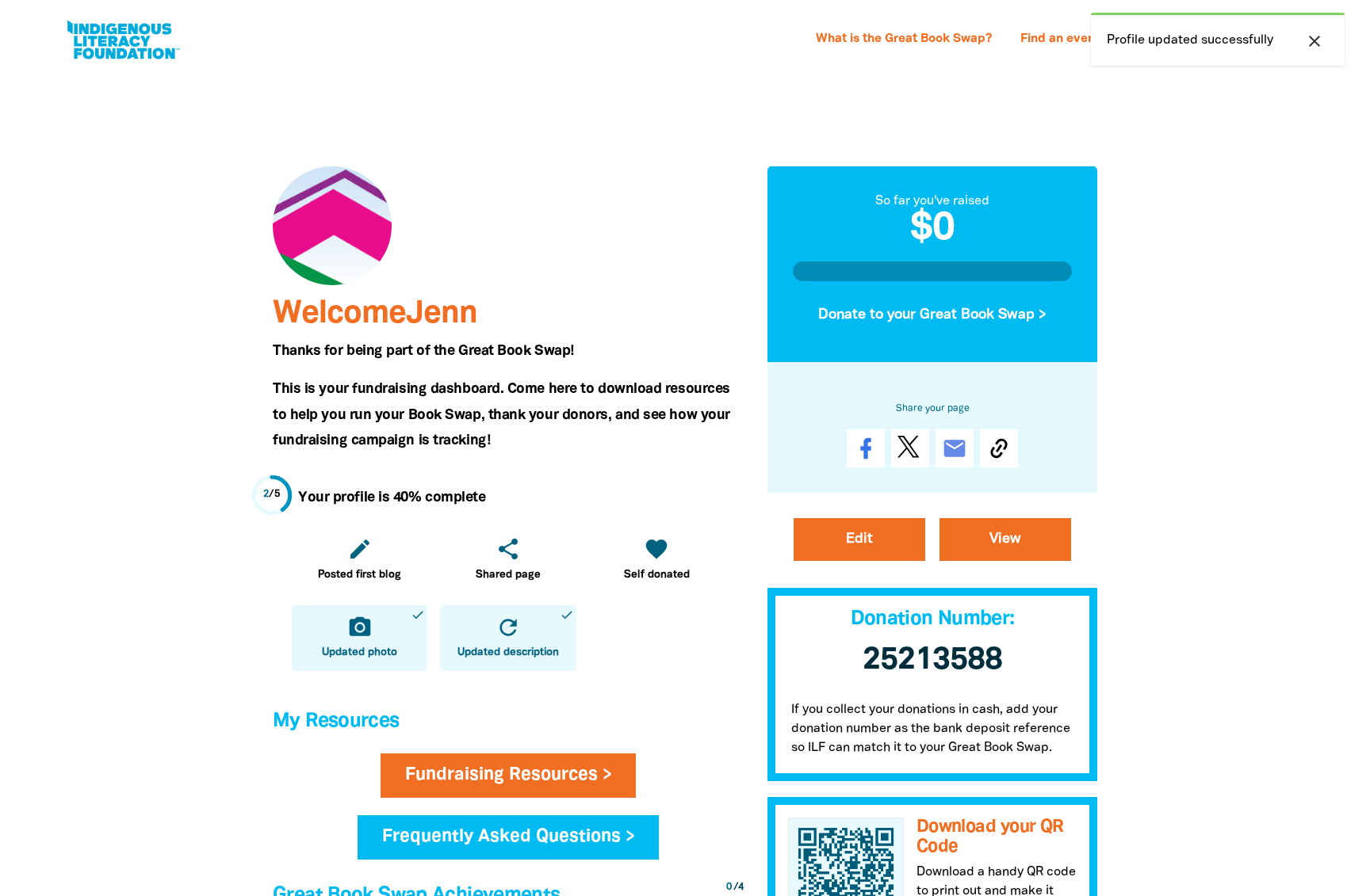
click at [1273, 133] on div at bounding box center [685, 728] width 1370 height 1314
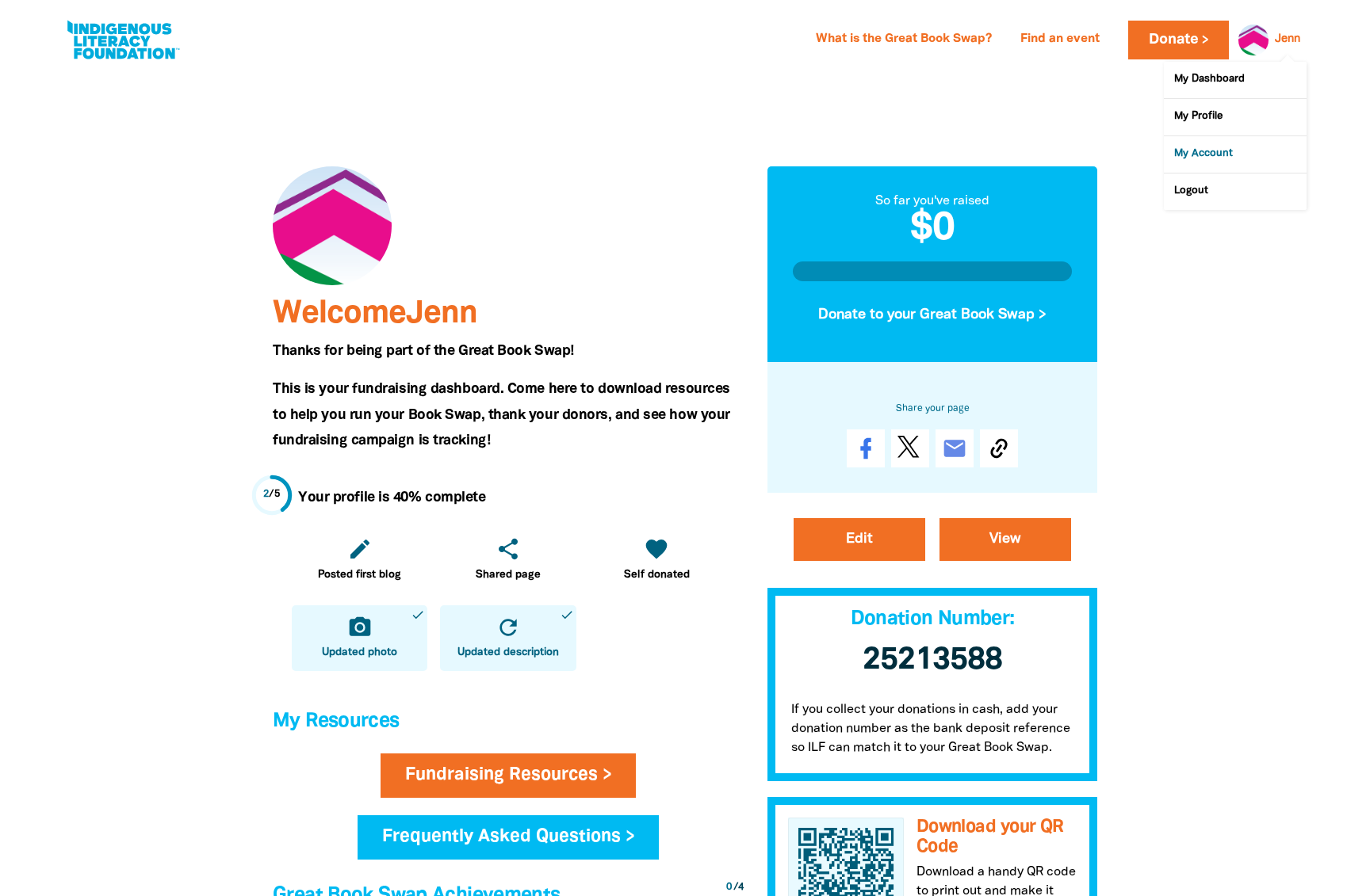
click at [1210, 150] on link "My Account" at bounding box center [1234, 155] width 142 height 37
select select "AU"
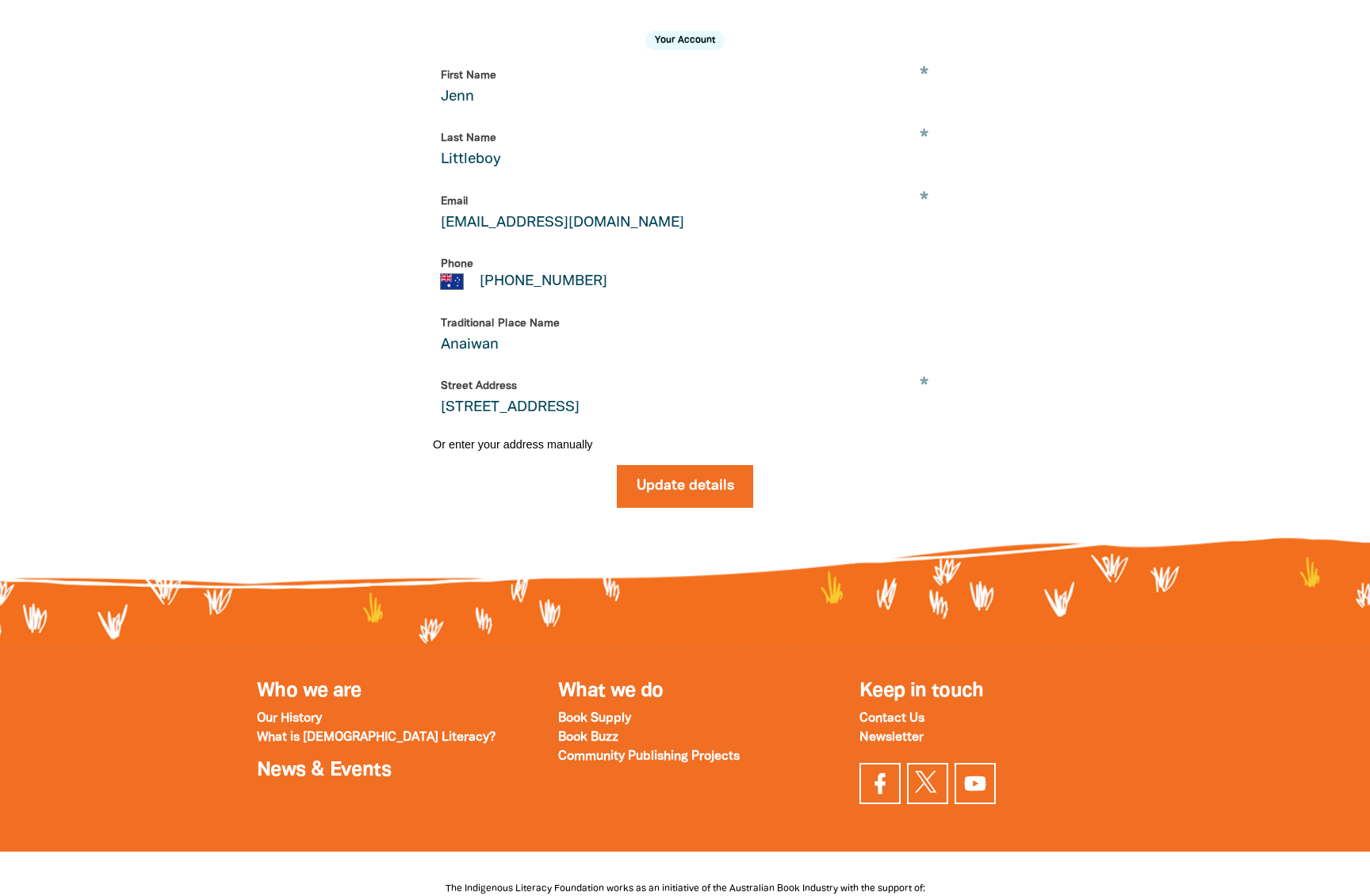
scroll to position [309, 0]
click at [526, 113] on input "Jenn" at bounding box center [685, 88] width 504 height 50
drag, startPoint x: 465, startPoint y: 126, endPoint x: 420, endPoint y: 124, distance: 45.0
click at [420, 124] on div "Your Account * First Name Jenn * Last Name Littleboy * Email jenniferl@homesnor…" at bounding box center [685, 263] width 555 height 541
type input "Rebecca"
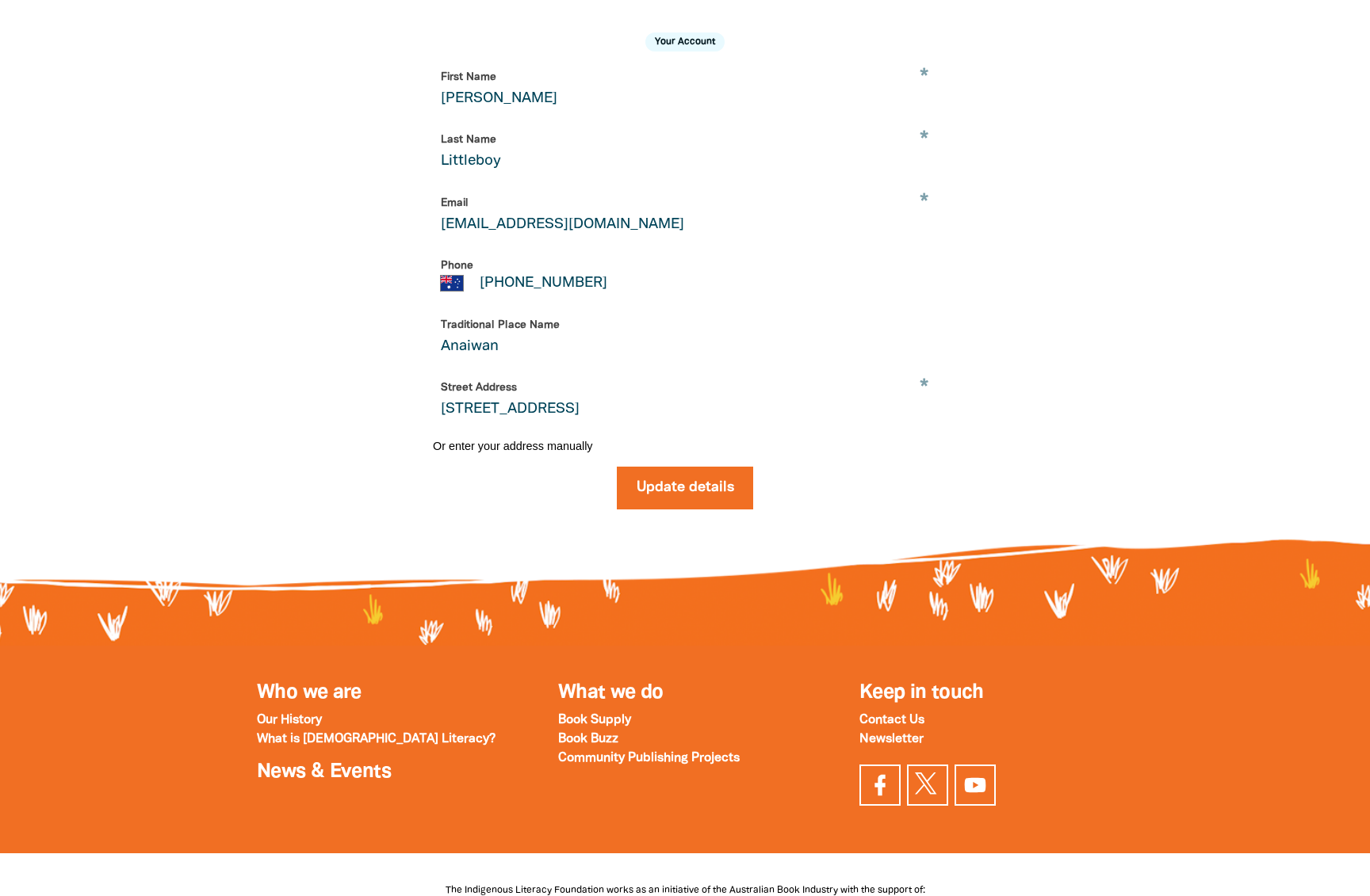
scroll to position [316, 0]
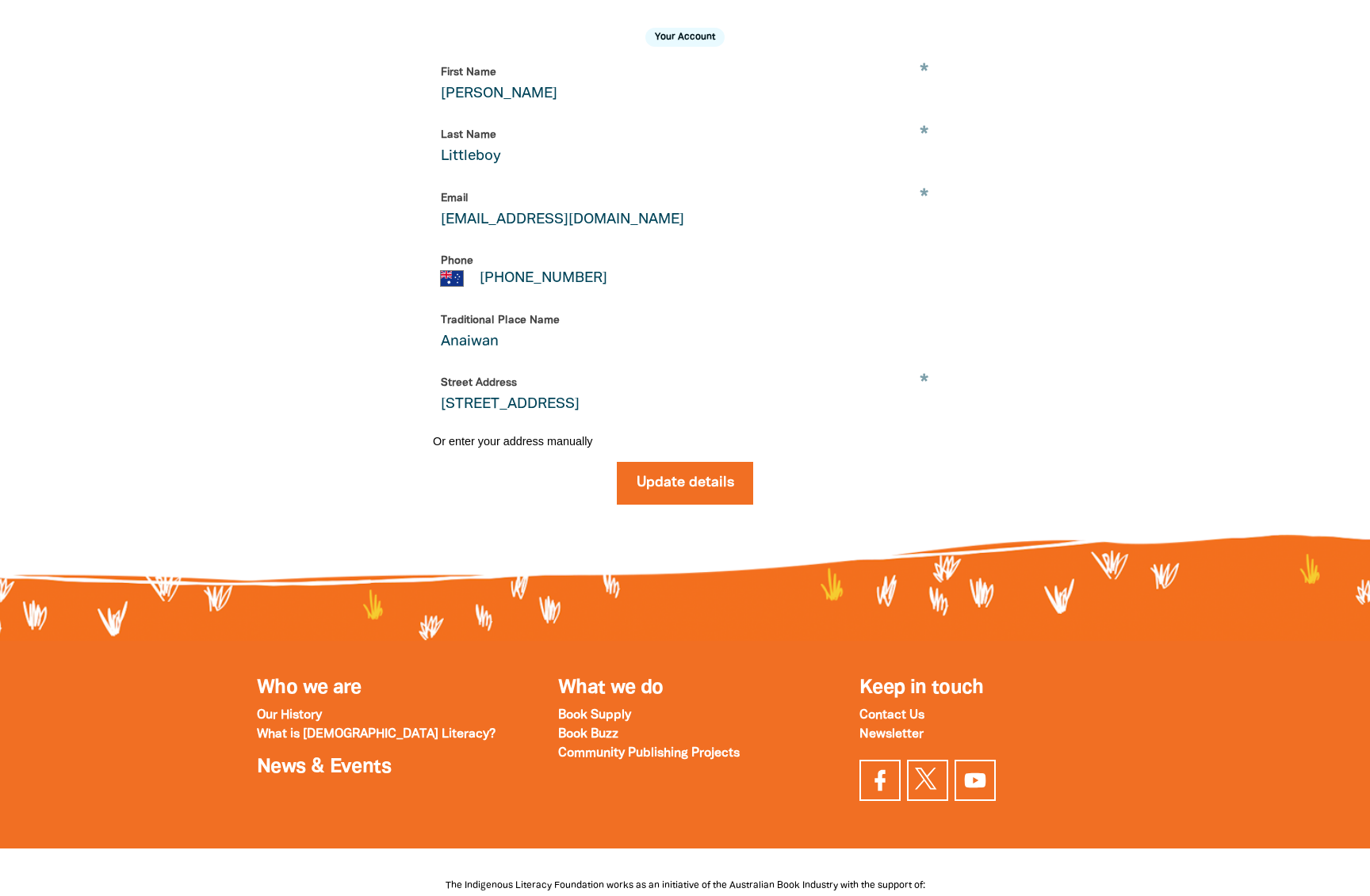
drag, startPoint x: 499, startPoint y: 200, endPoint x: 429, endPoint y: 195, distance: 70.2
click at [429, 195] on div "Your Account * First Name Rebecca * Last Name Littleboy * Email jenniferl@homes…" at bounding box center [685, 260] width 555 height 541
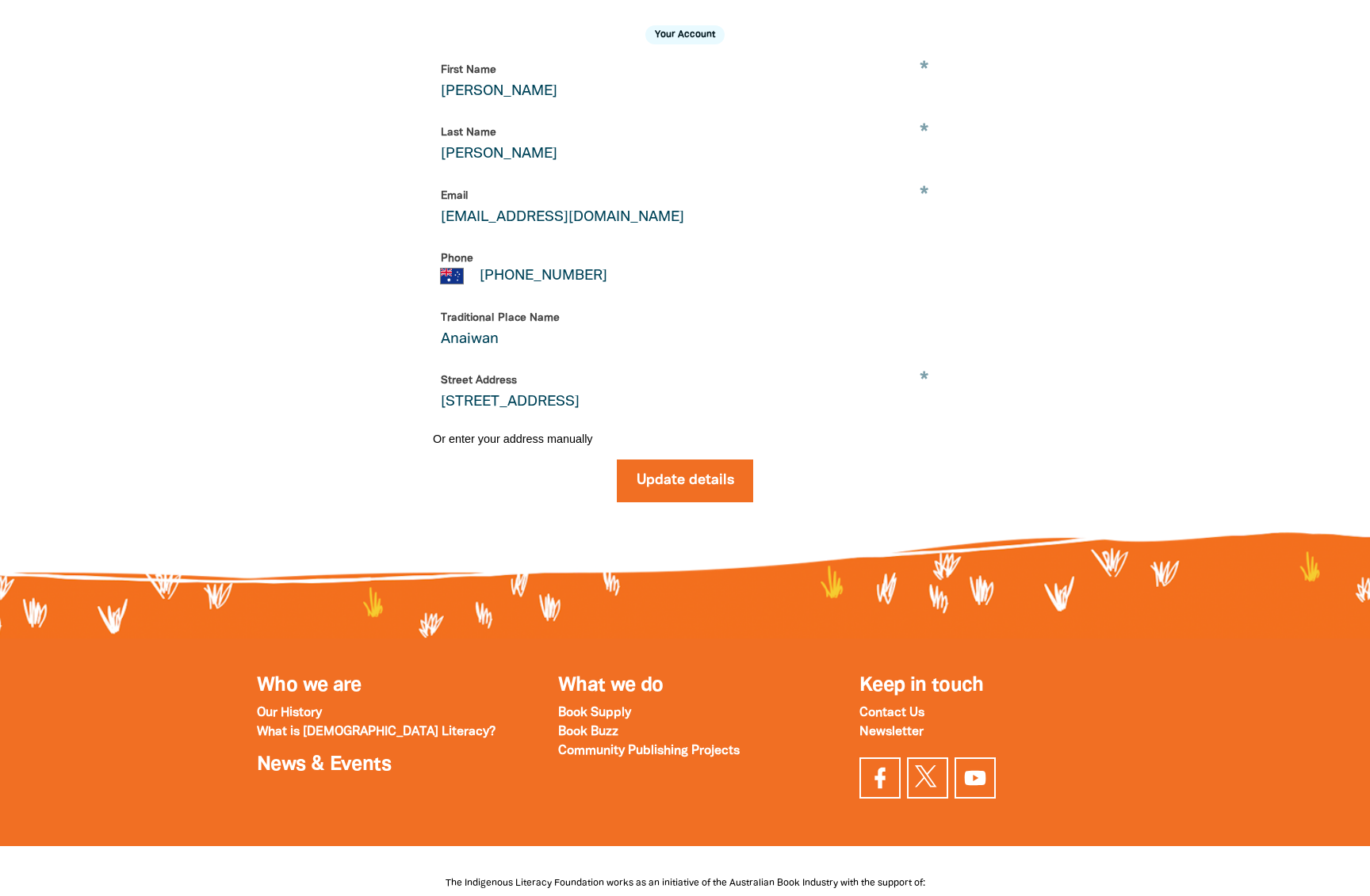
type input "Haney"
drag, startPoint x: 641, startPoint y: 264, endPoint x: 437, endPoint y: 263, distance: 204.0
click at [437, 232] on input "jenniferl@homesnorth.org.au" at bounding box center [685, 207] width 504 height 50
type input "rhaney@homesnorth.org.au"
drag, startPoint x: 597, startPoint y: 337, endPoint x: 481, endPoint y: 329, distance: 116.3
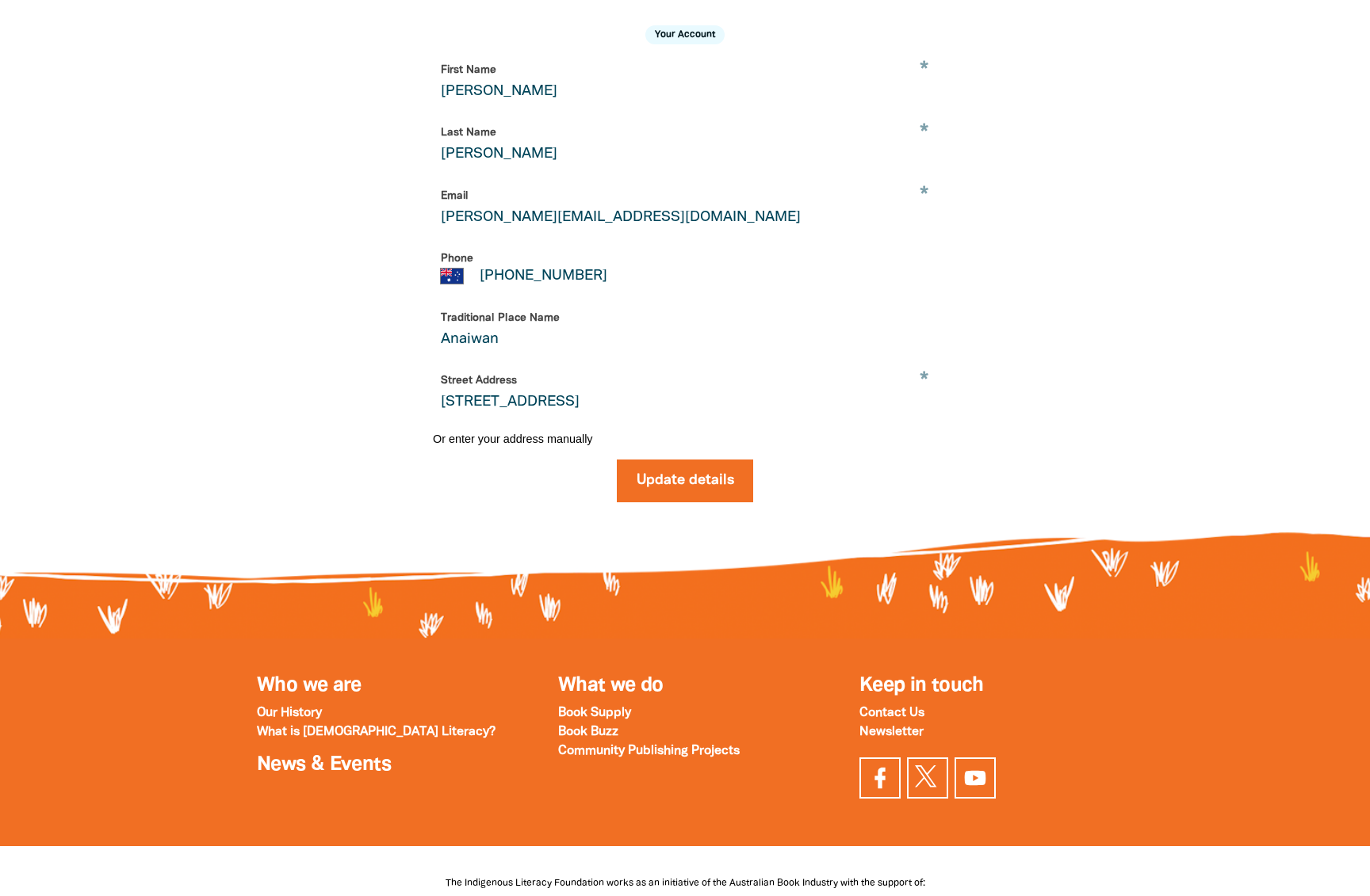
click at [480, 285] on input "+61 437 773 182" at bounding box center [703, 276] width 451 height 15
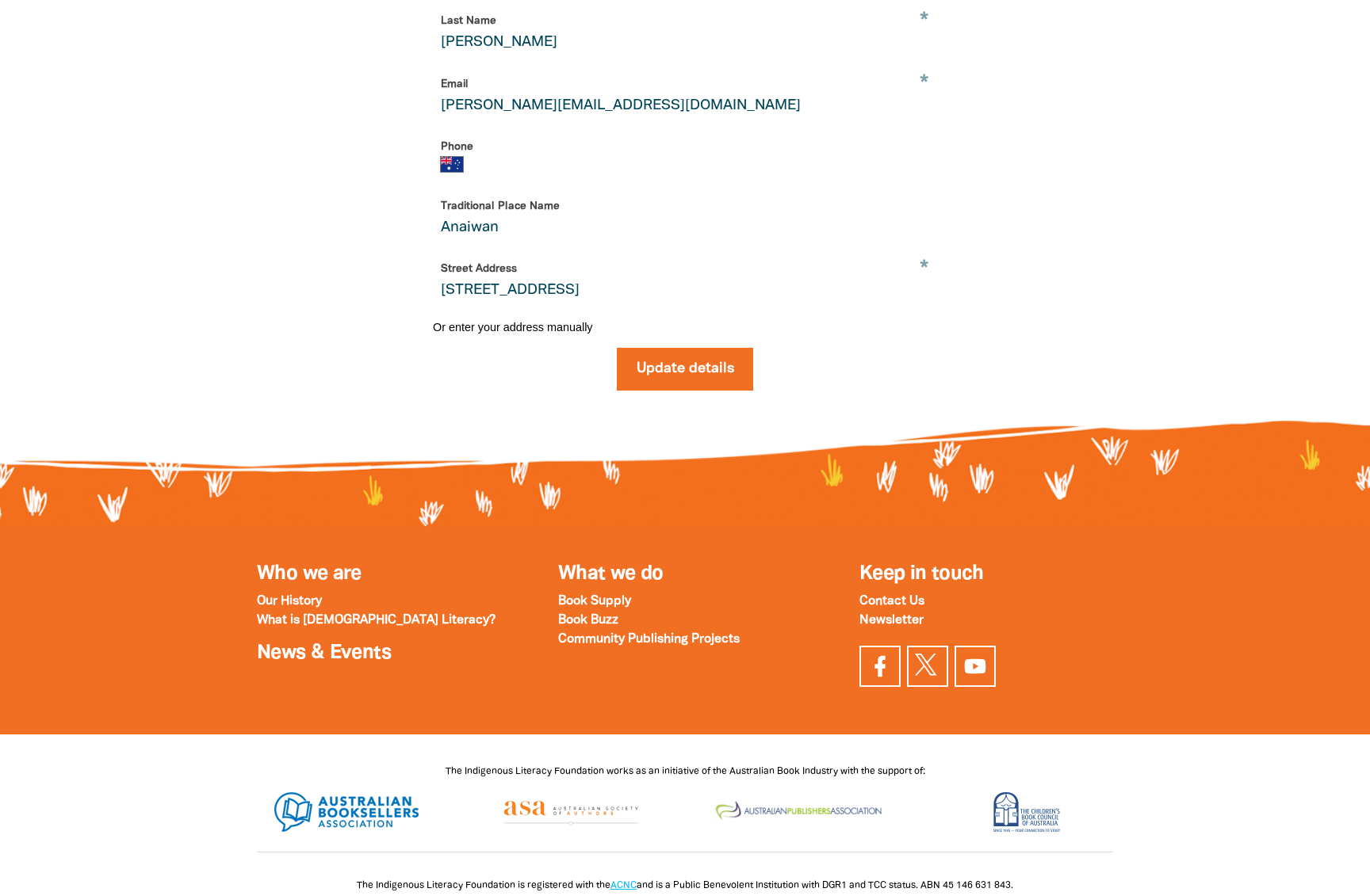
scroll to position [426, 0]
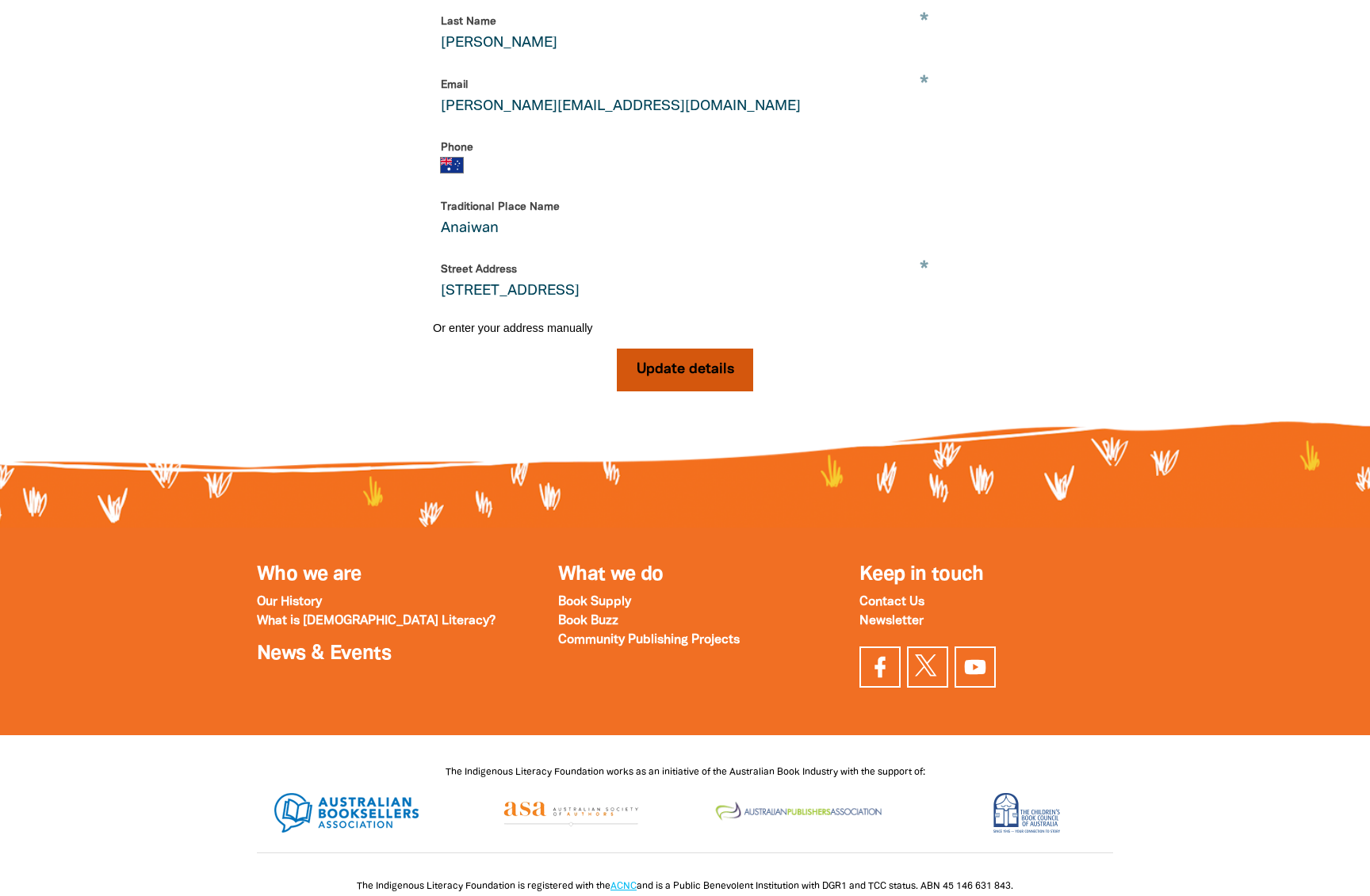
click at [684, 391] on button "Update details" at bounding box center [686, 370] width 138 height 43
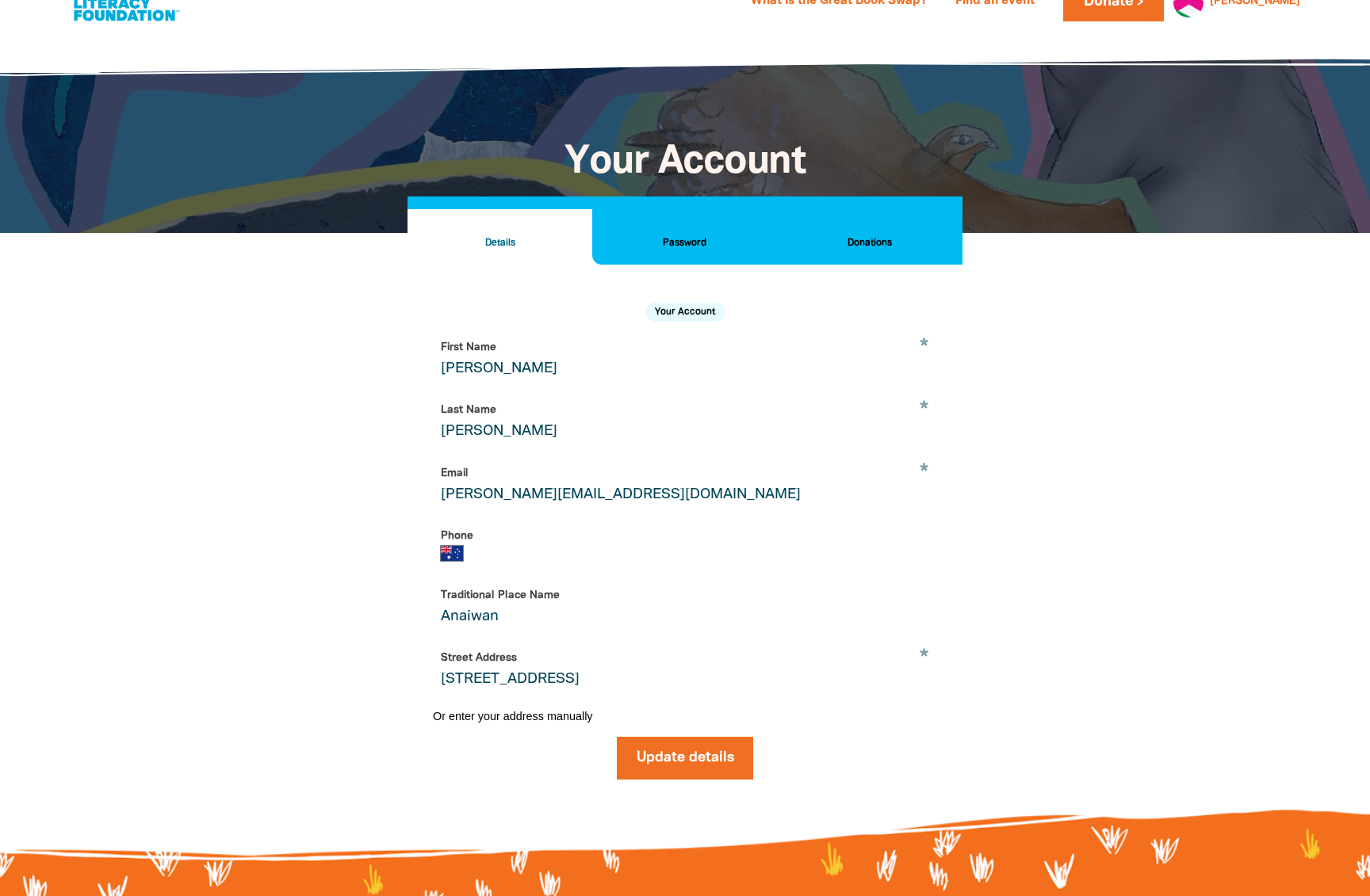
scroll to position [36, 0]
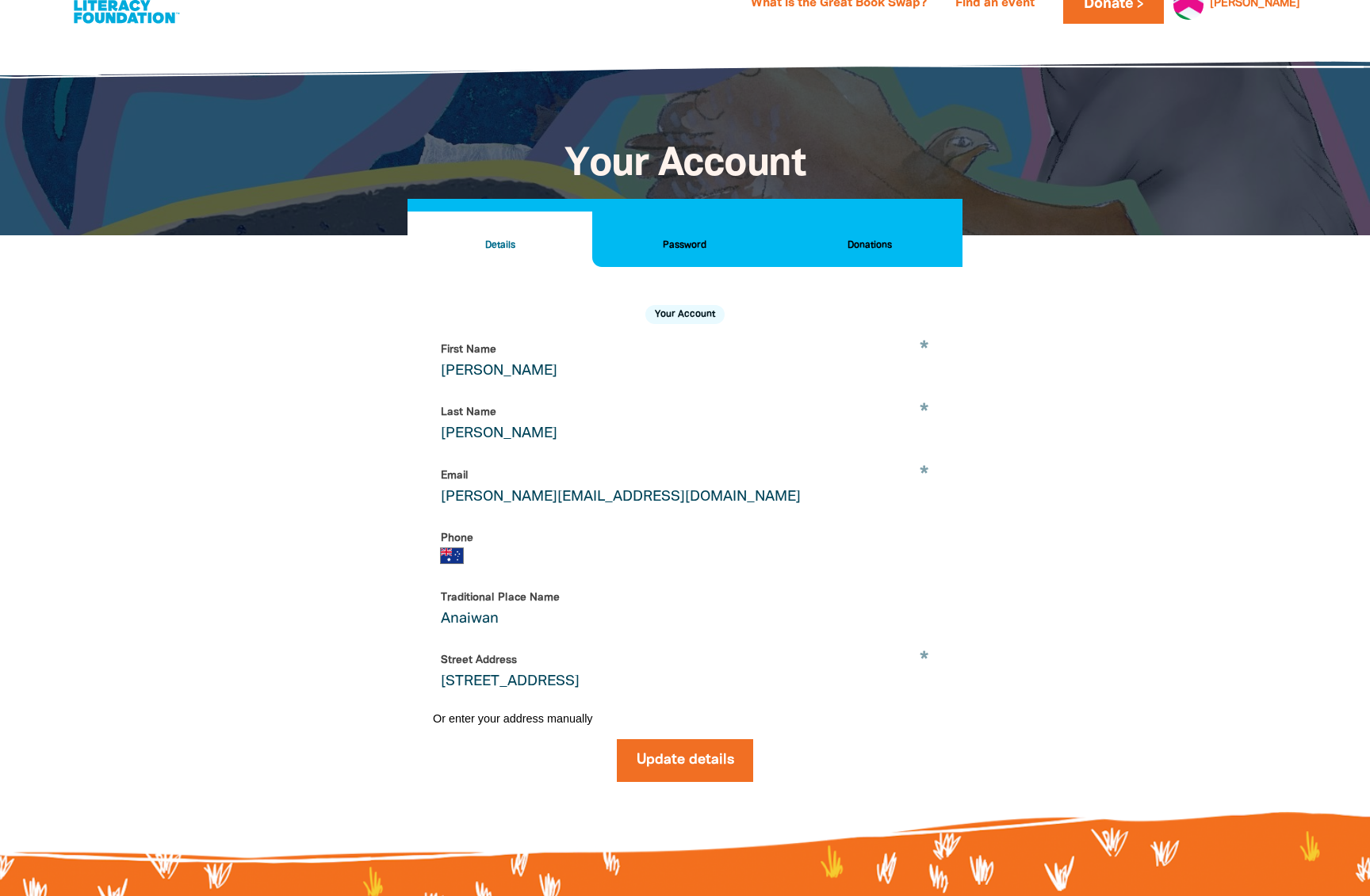
click at [680, 255] on h2 "Password" at bounding box center [684, 246] width 159 height 17
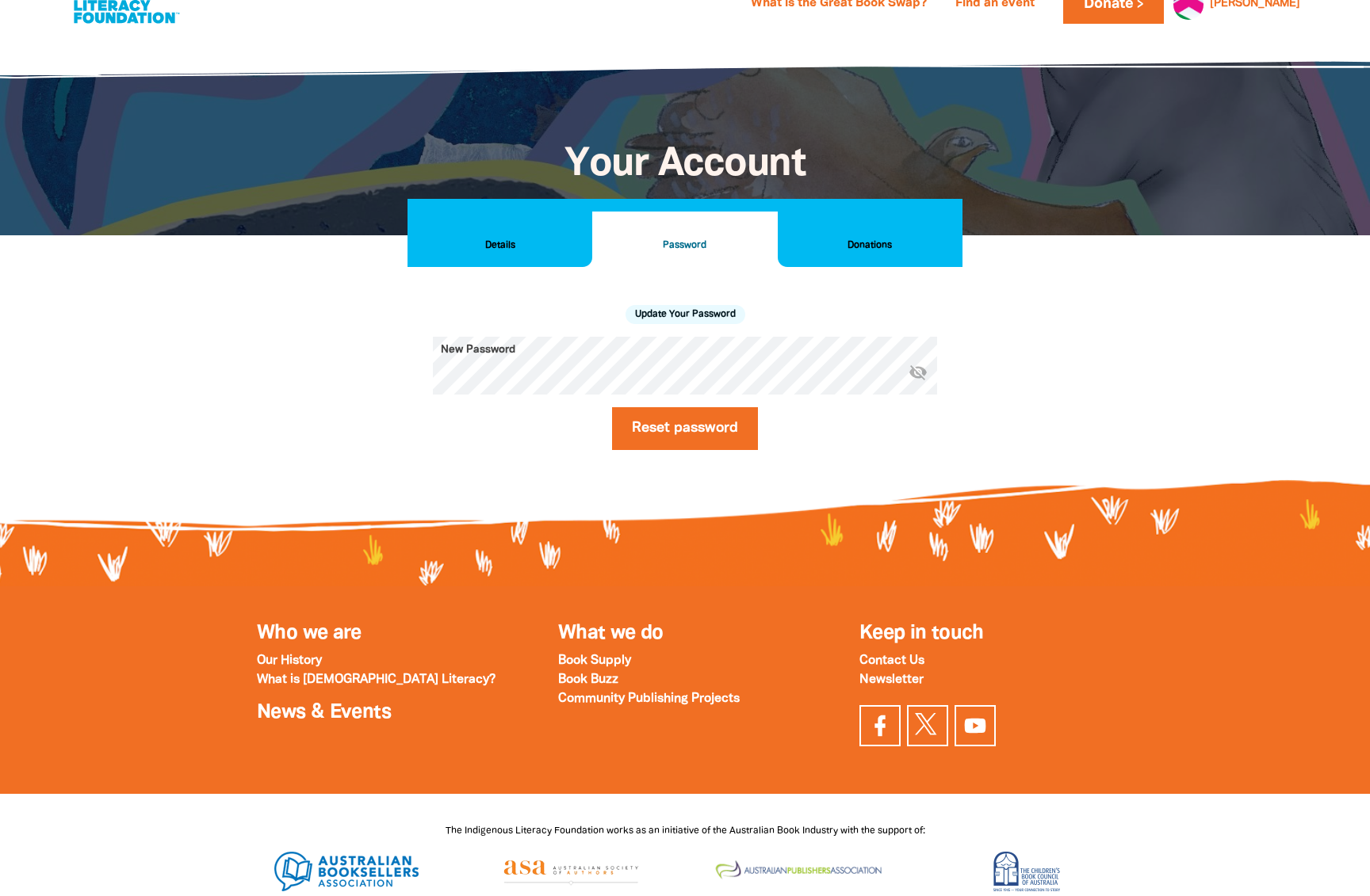
click at [917, 382] on icon "visibility_off" at bounding box center [919, 373] width 19 height 19
click at [922, 382] on icon "visibility" at bounding box center [919, 373] width 19 height 19
click at [918, 382] on icon "visibility_off" at bounding box center [919, 373] width 19 height 19
click at [852, 443] on div "Reset password" at bounding box center [685, 429] width 504 height 43
click at [700, 450] on button "Reset password" at bounding box center [685, 429] width 146 height 43
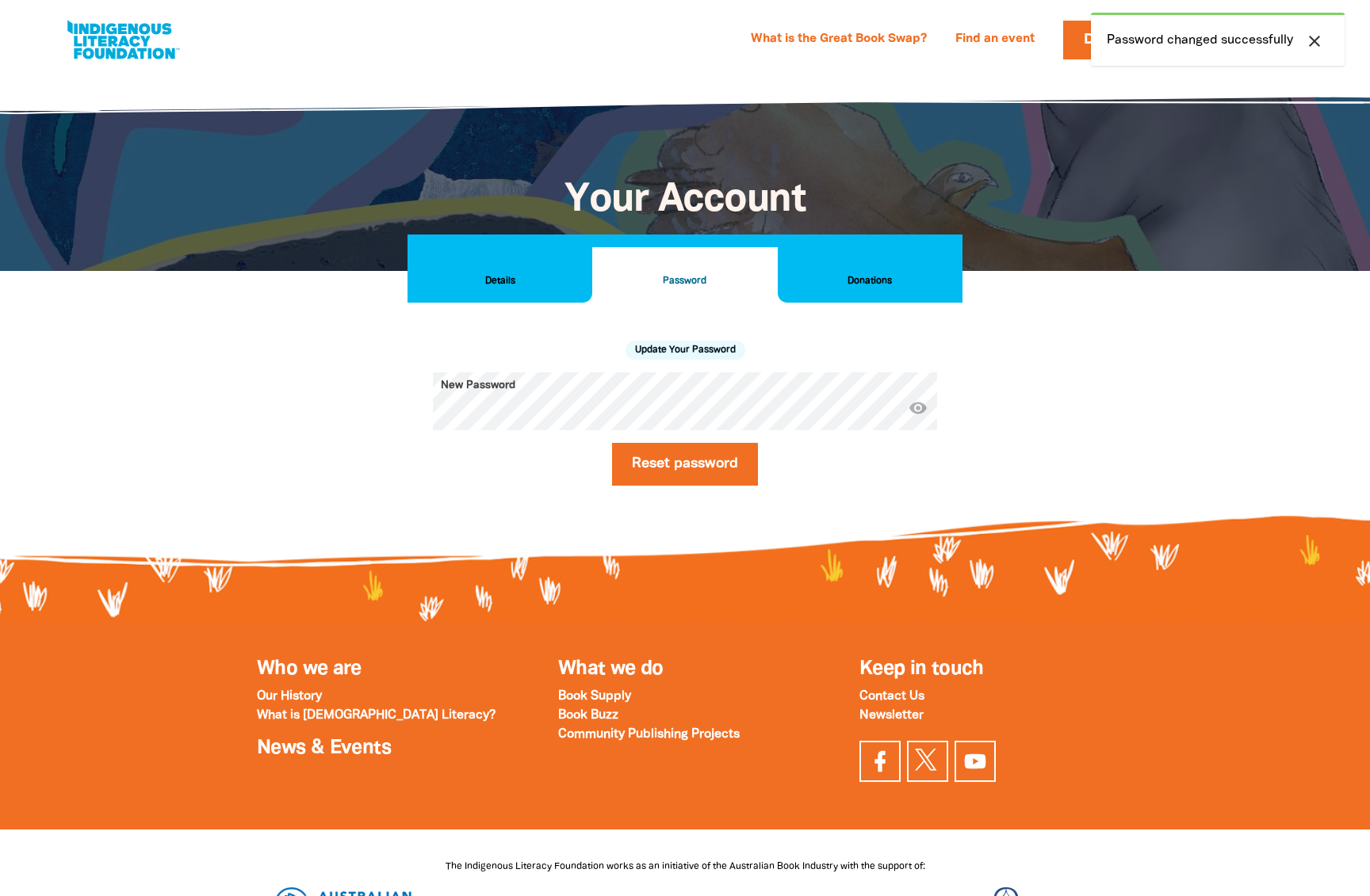
click at [1321, 42] on icon "close" at bounding box center [1315, 42] width 19 height 19
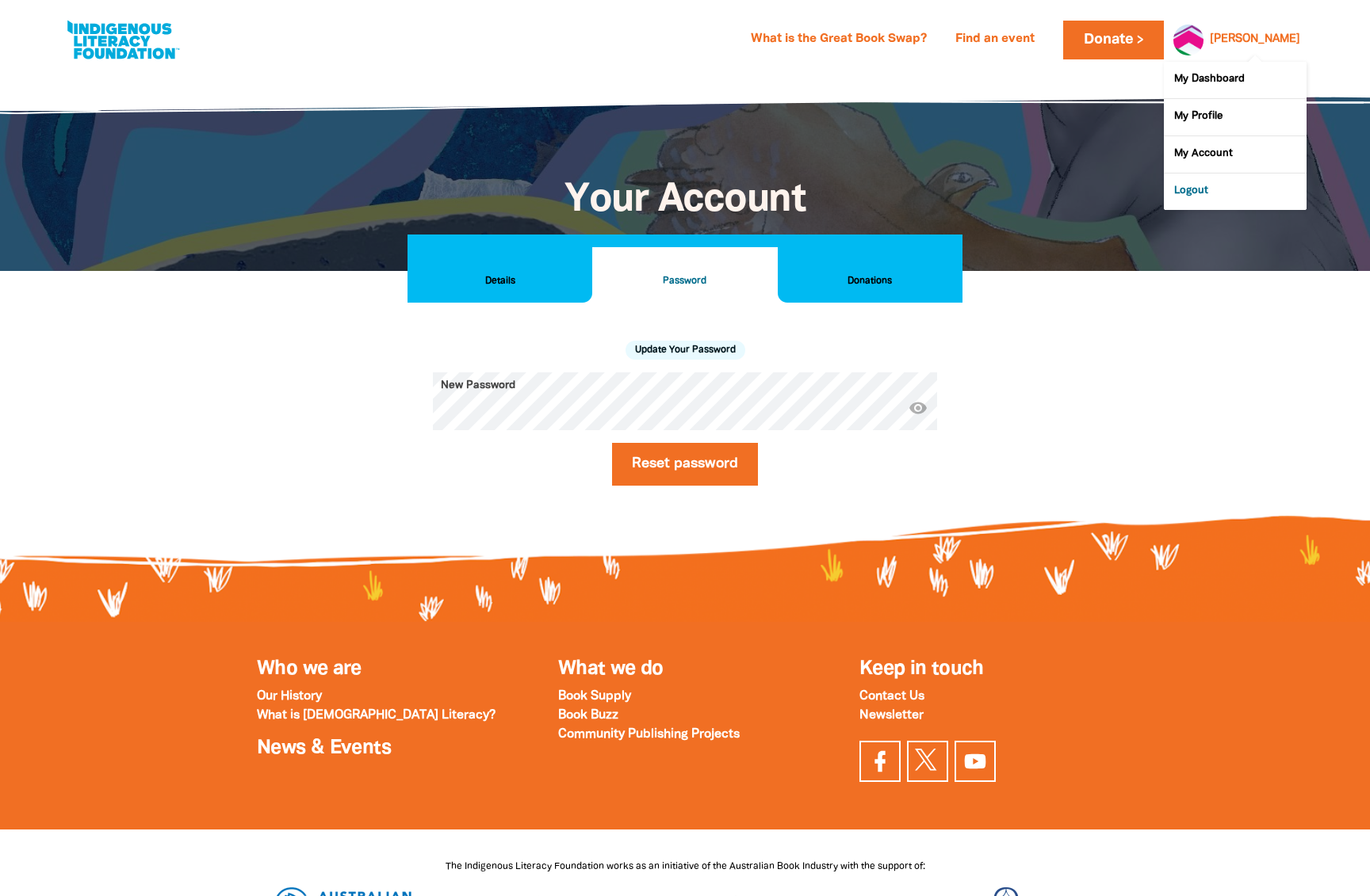
click at [1202, 195] on link "Logout" at bounding box center [1234, 192] width 142 height 37
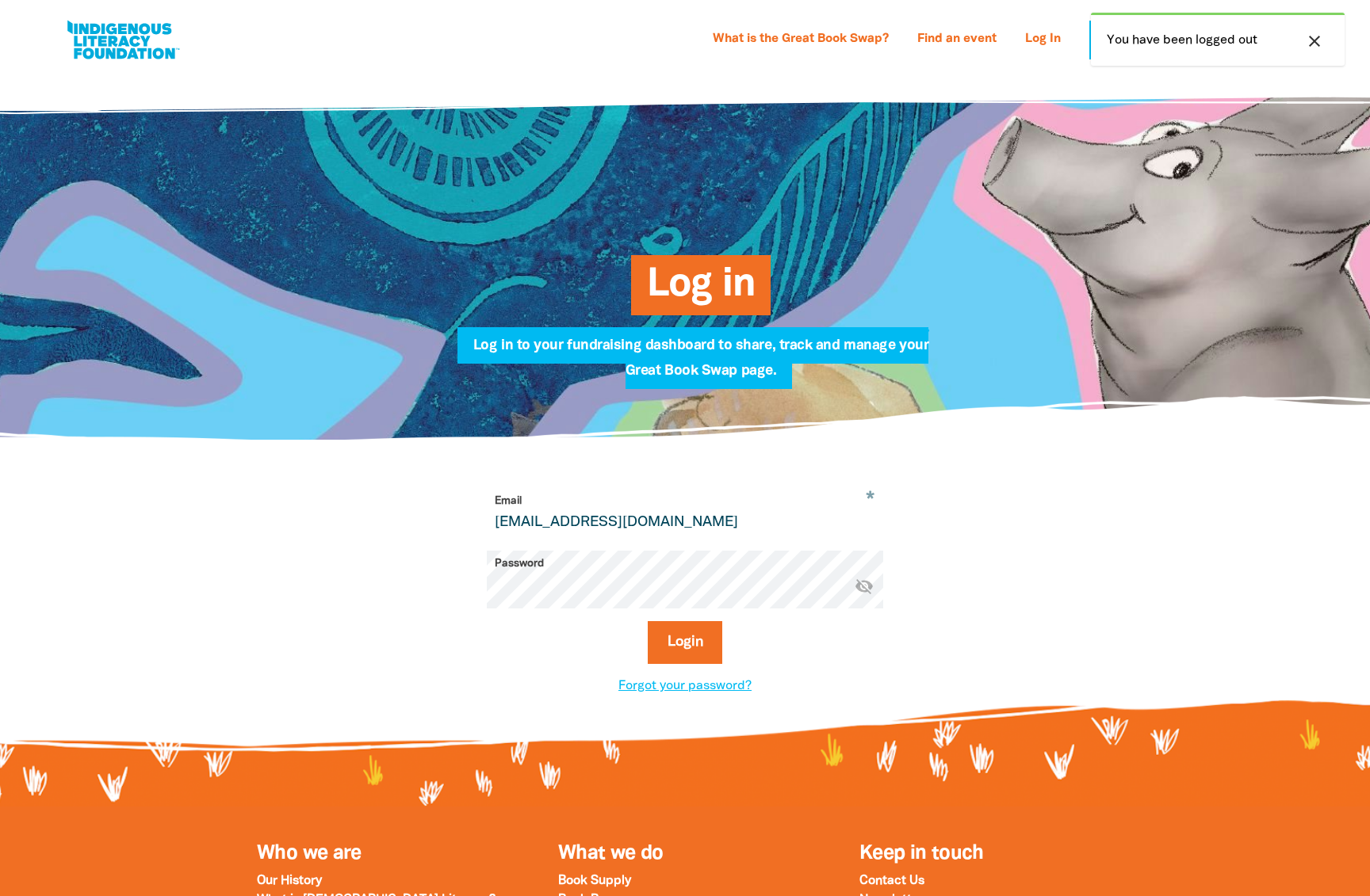
click at [726, 502] on input "jenniferl@homesnorth.org.au" at bounding box center [684, 513] width 396 height 50
drag, startPoint x: 730, startPoint y: 534, endPoint x: 451, endPoint y: 515, distance: 279.6
click at [451, 516] on div "* Email jenniferl@homesnorth.org.au Password * visibility_off Login Forgot your…" at bounding box center [685, 592] width 555 height 208
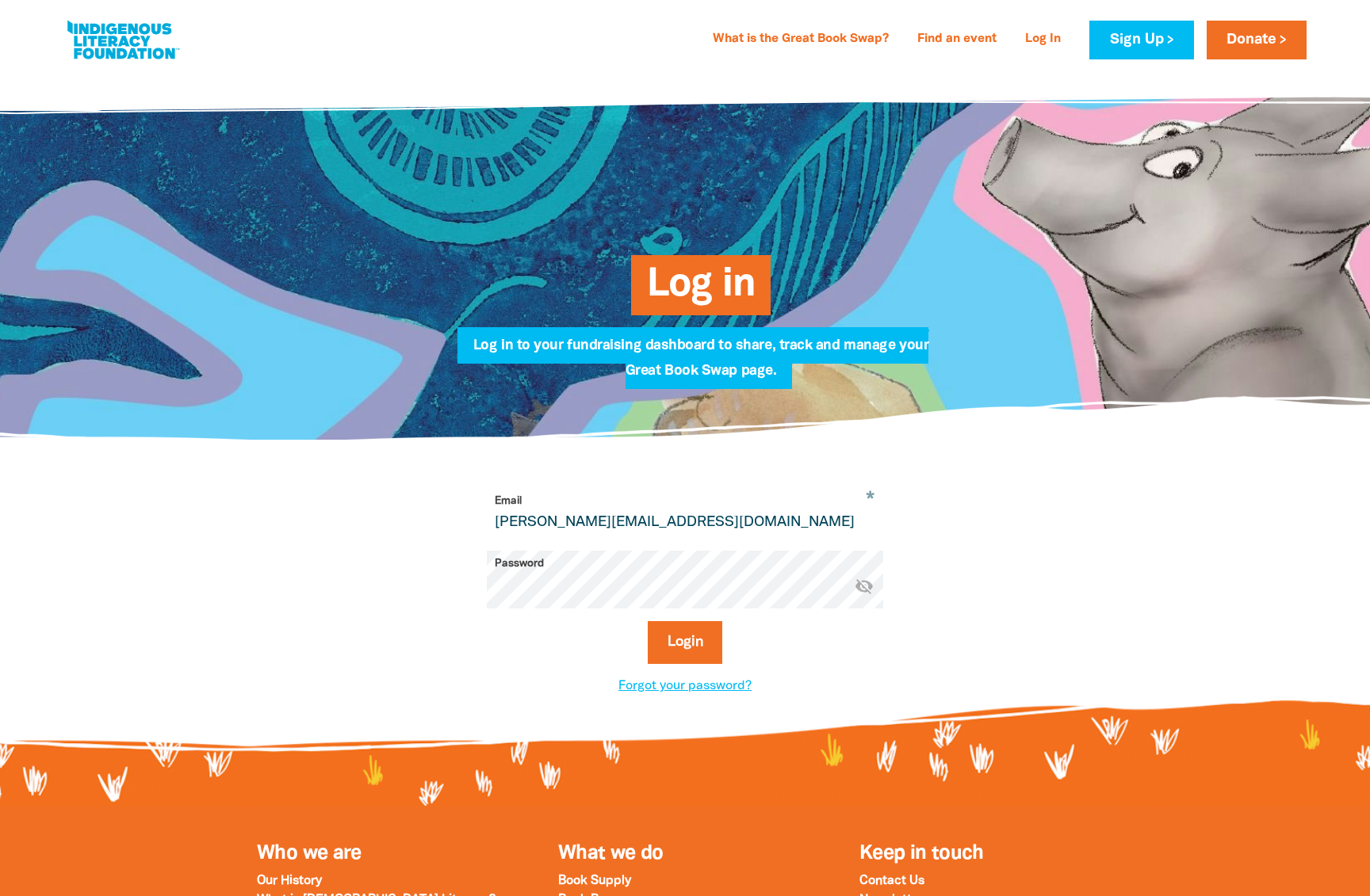
type input "rhaney@homesnorth.org.au"
click at [452, 603] on div "* Email rhaney@homesnorth.org.au Password * visibility_off Login Forgot your pa…" at bounding box center [685, 592] width 555 height 208
click at [862, 596] on icon "visibility_off" at bounding box center [864, 587] width 19 height 19
click at [832, 674] on div "Login" at bounding box center [684, 648] width 396 height 55
click at [692, 664] on button "Login" at bounding box center [685, 642] width 76 height 43
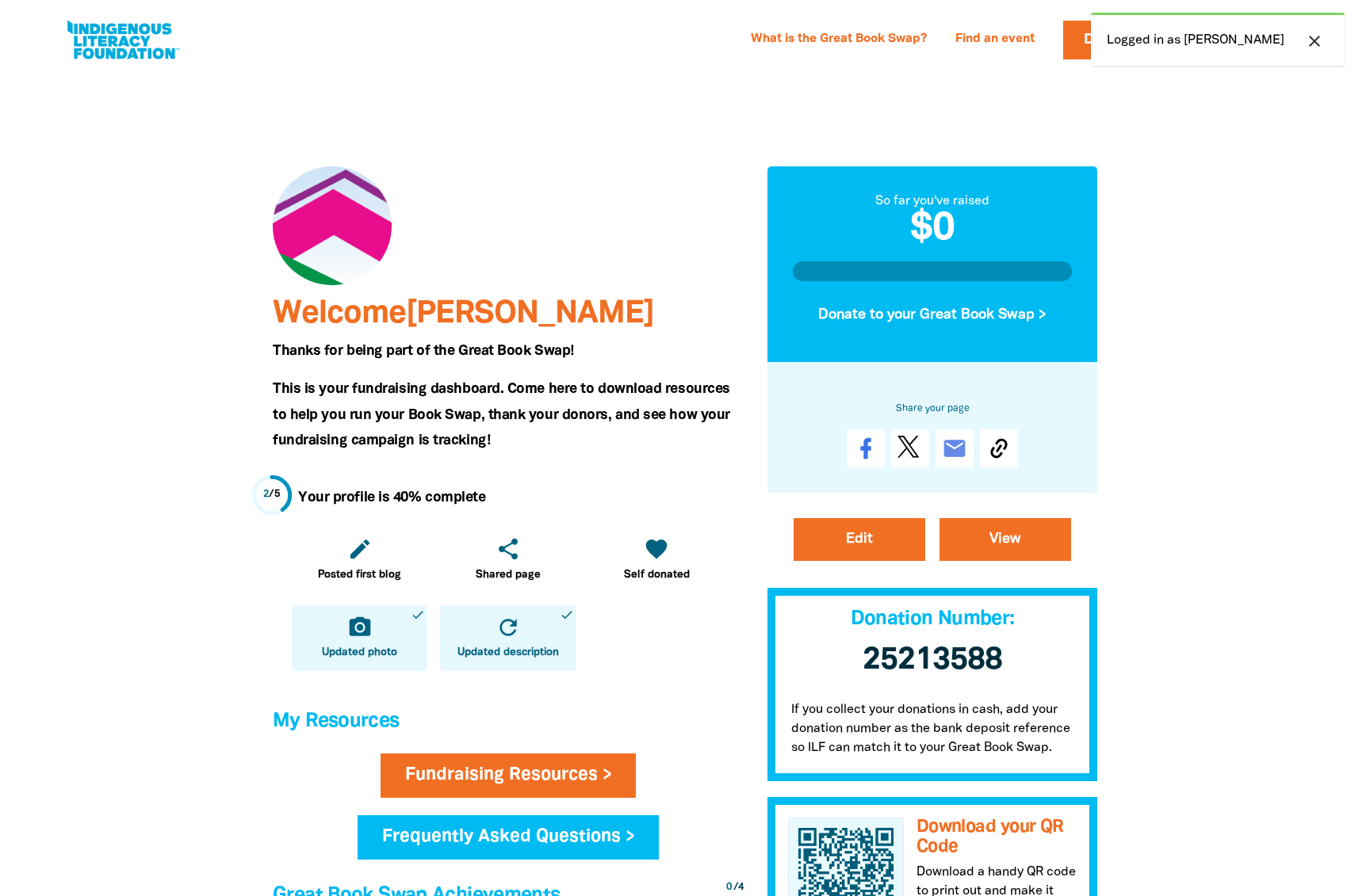
click at [1317, 44] on icon "close" at bounding box center [1315, 42] width 19 height 19
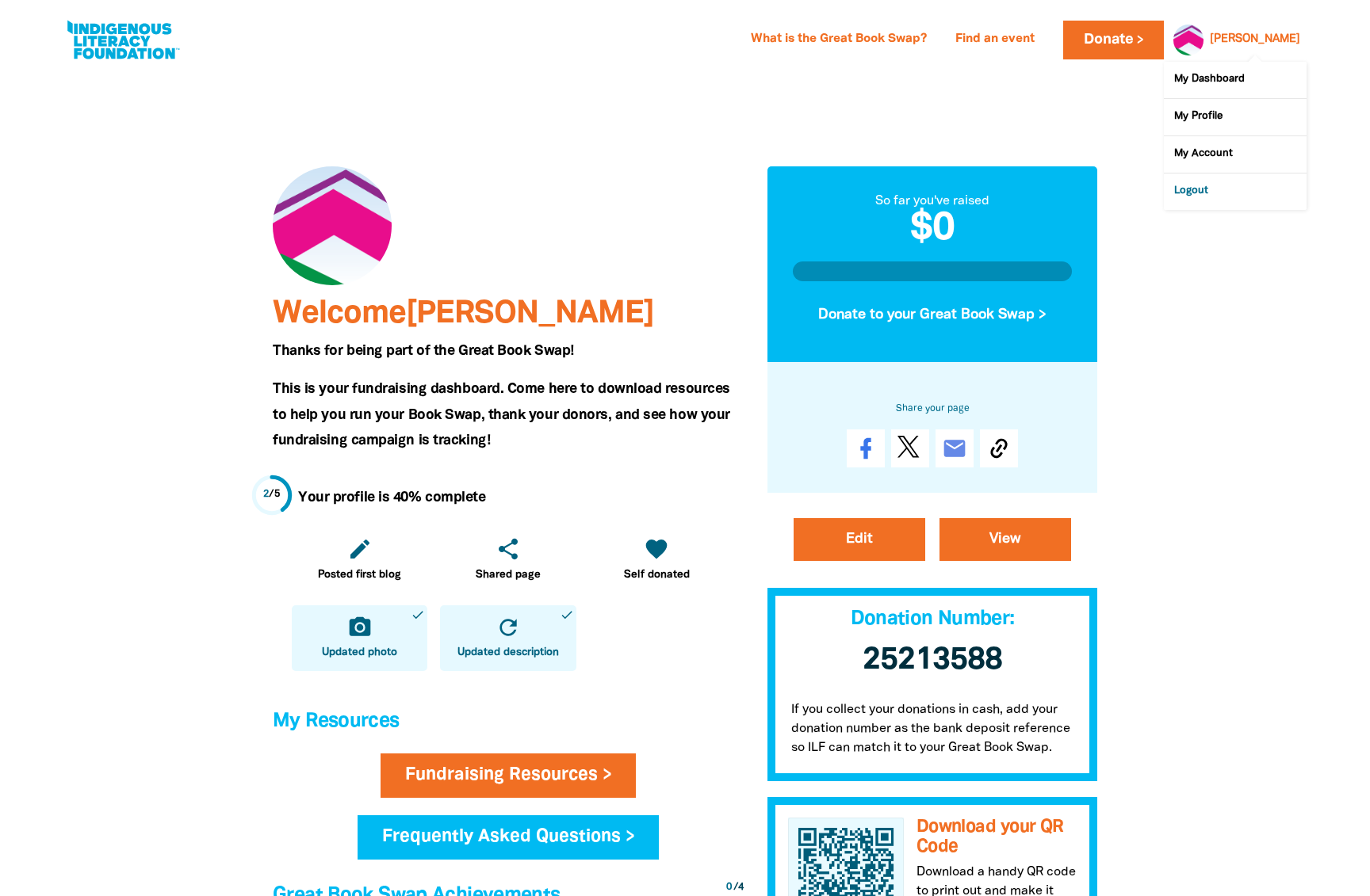
click at [1200, 196] on link "Logout" at bounding box center [1234, 192] width 142 height 37
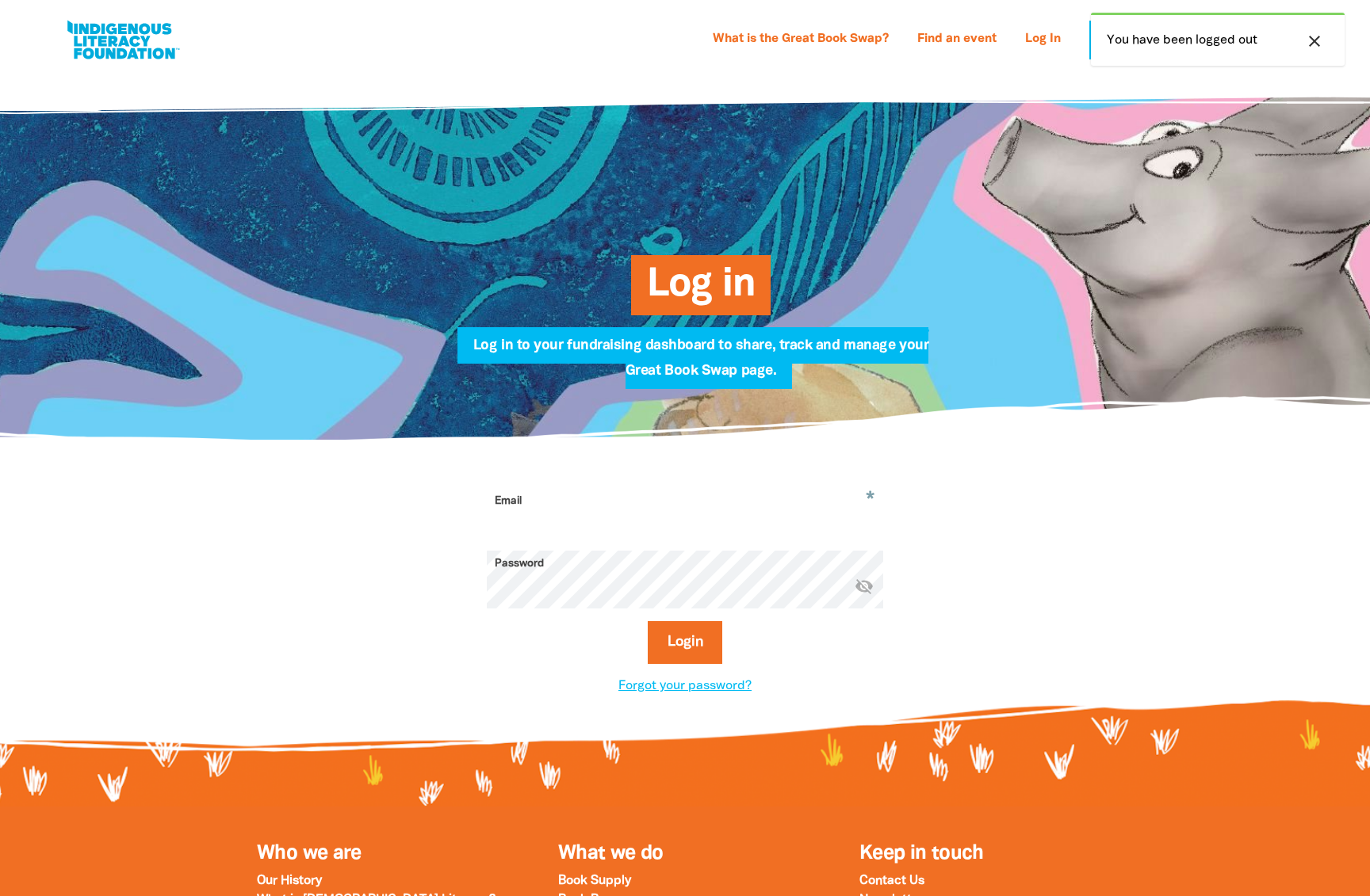
type input "[EMAIL_ADDRESS][DOMAIN_NAME]"
